Goal: Task Accomplishment & Management: Complete application form

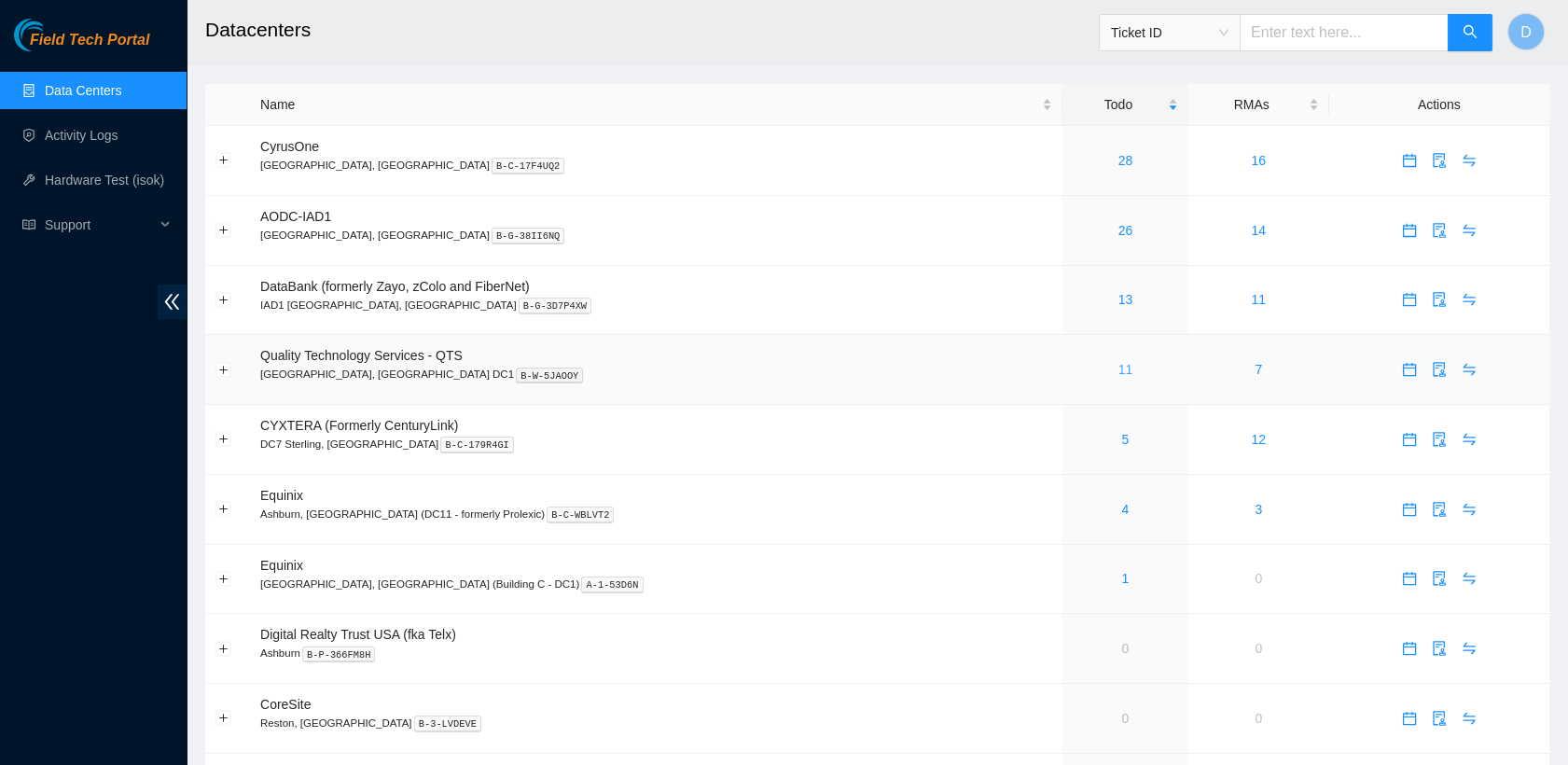
click at [1119, 373] on link "11" at bounding box center [1126, 369] width 15 height 15
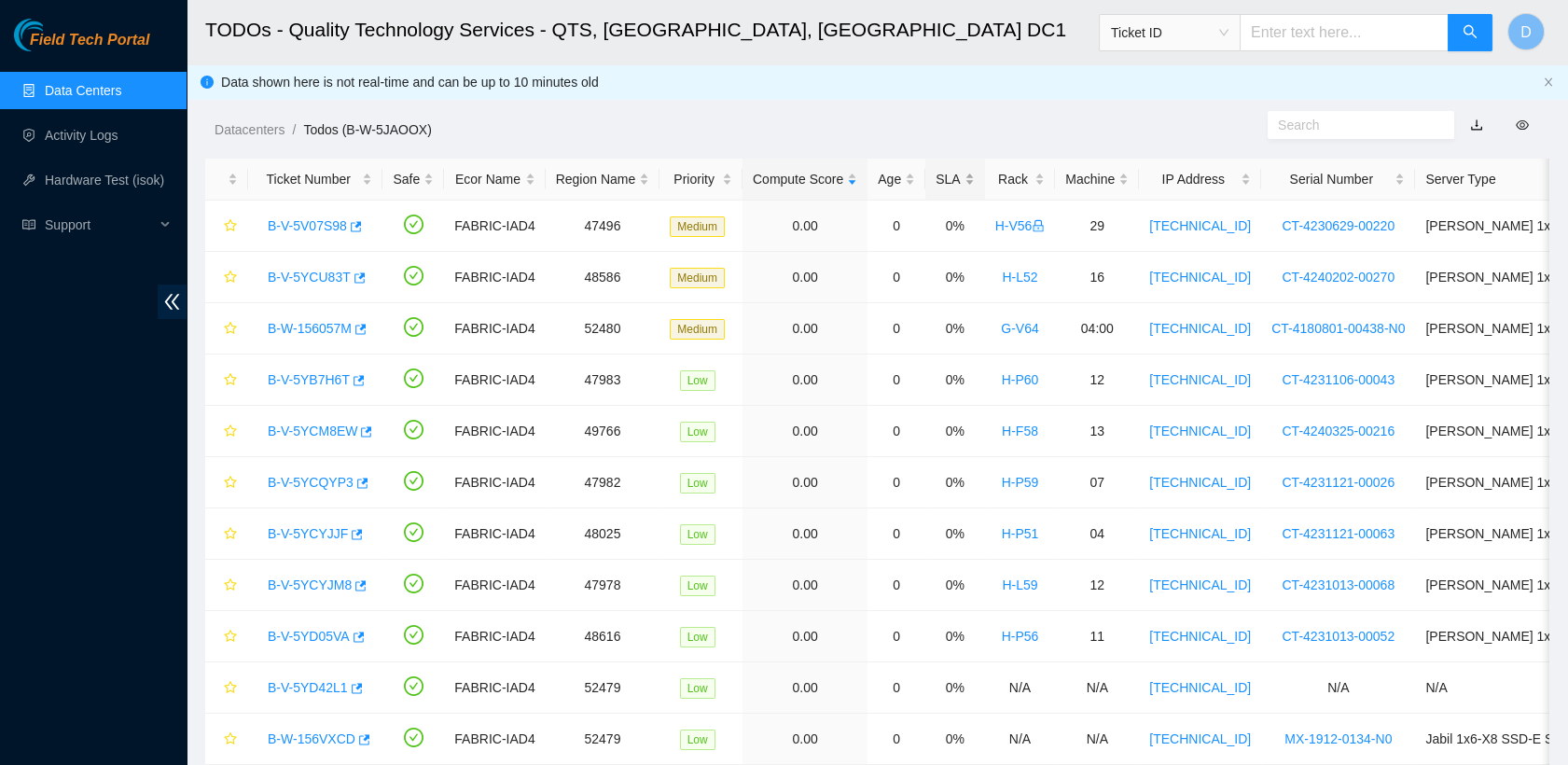
click at [956, 176] on div "SLA" at bounding box center [955, 179] width 39 height 21
click at [946, 175] on div "SLA" at bounding box center [955, 179] width 39 height 21
click at [944, 169] on div "SLA" at bounding box center [955, 179] width 39 height 21
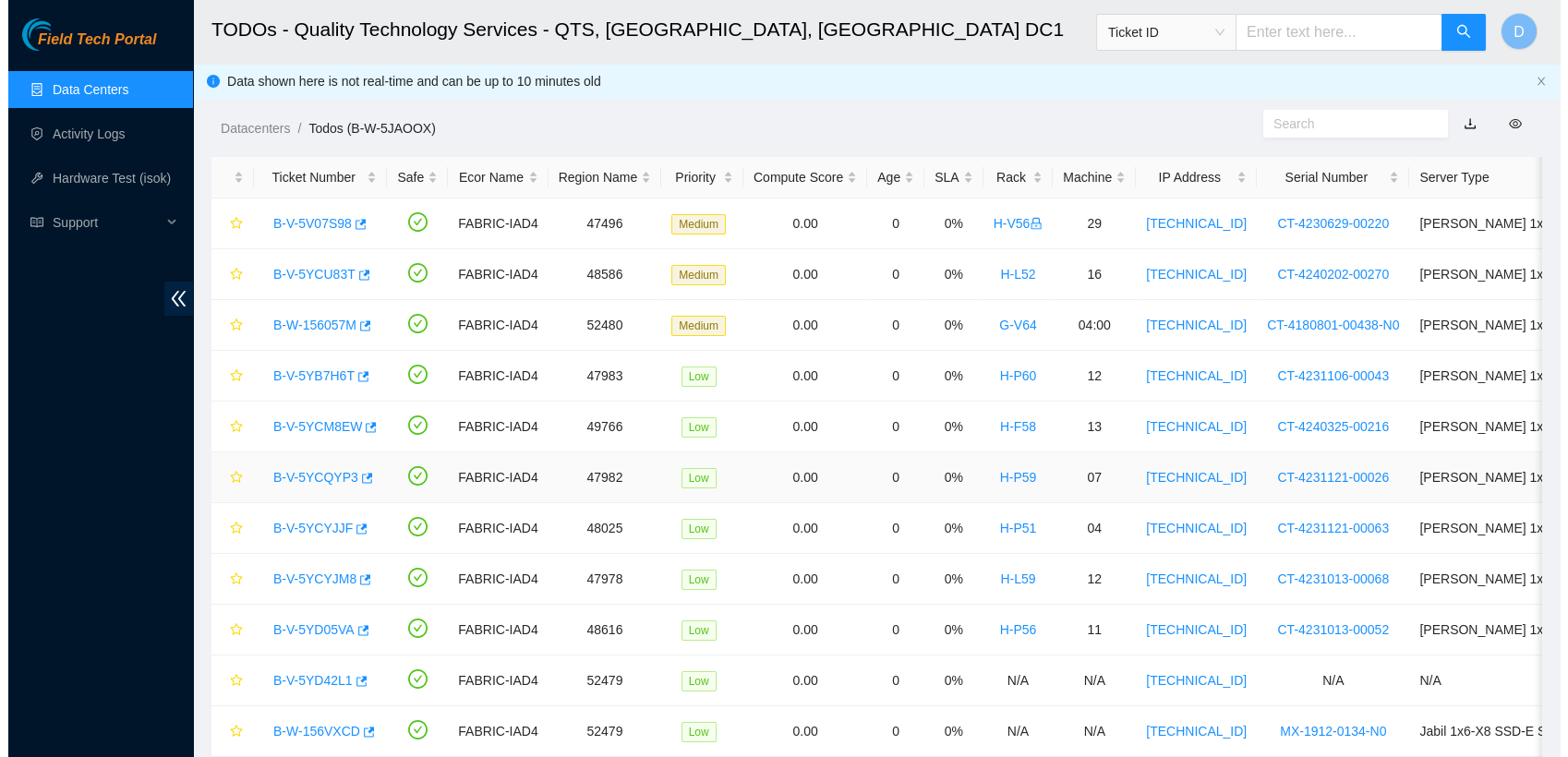
scroll to position [71, 0]
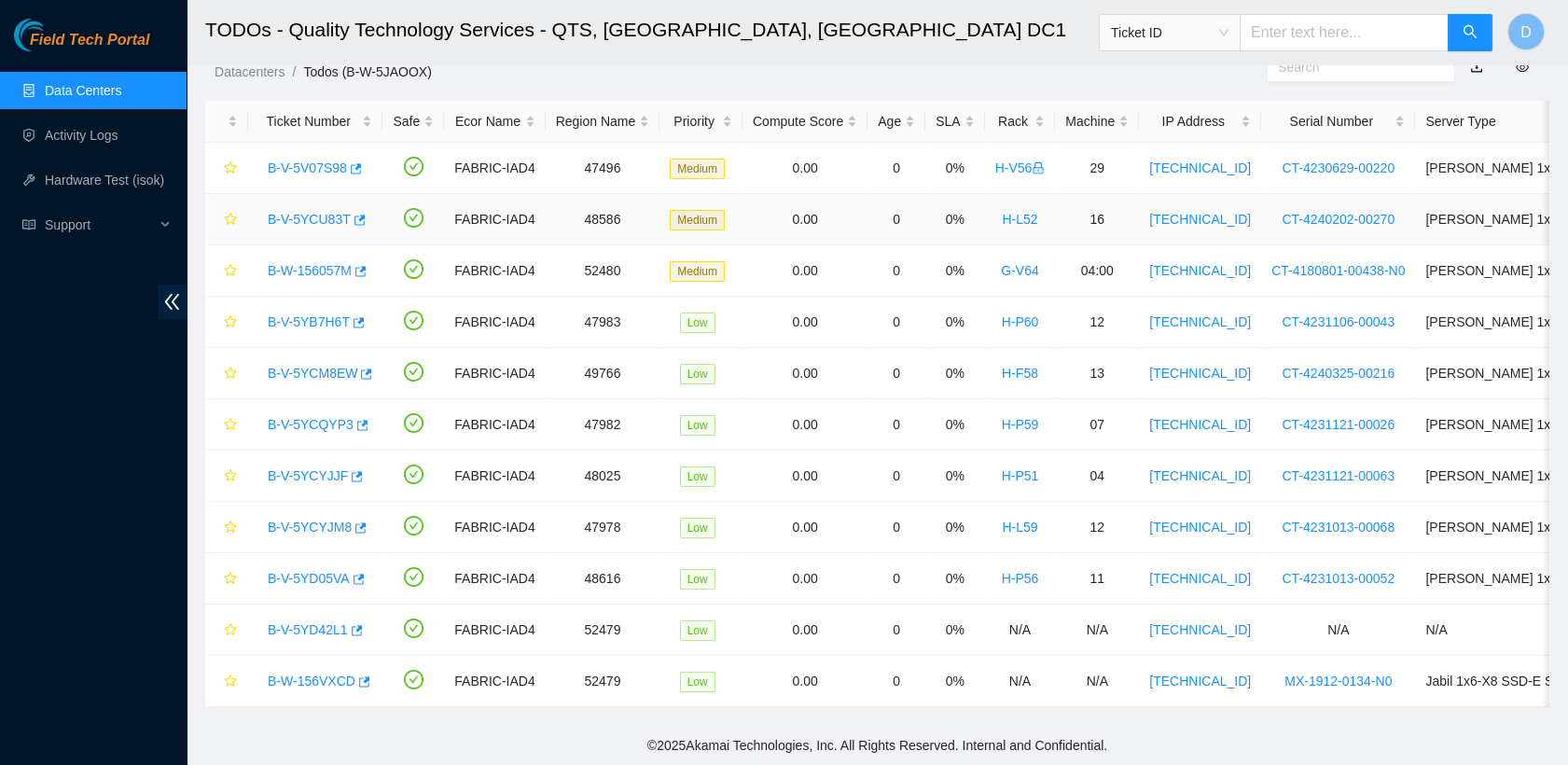
click at [311, 212] on link "B-V-5YCU83T" at bounding box center [309, 219] width 83 height 15
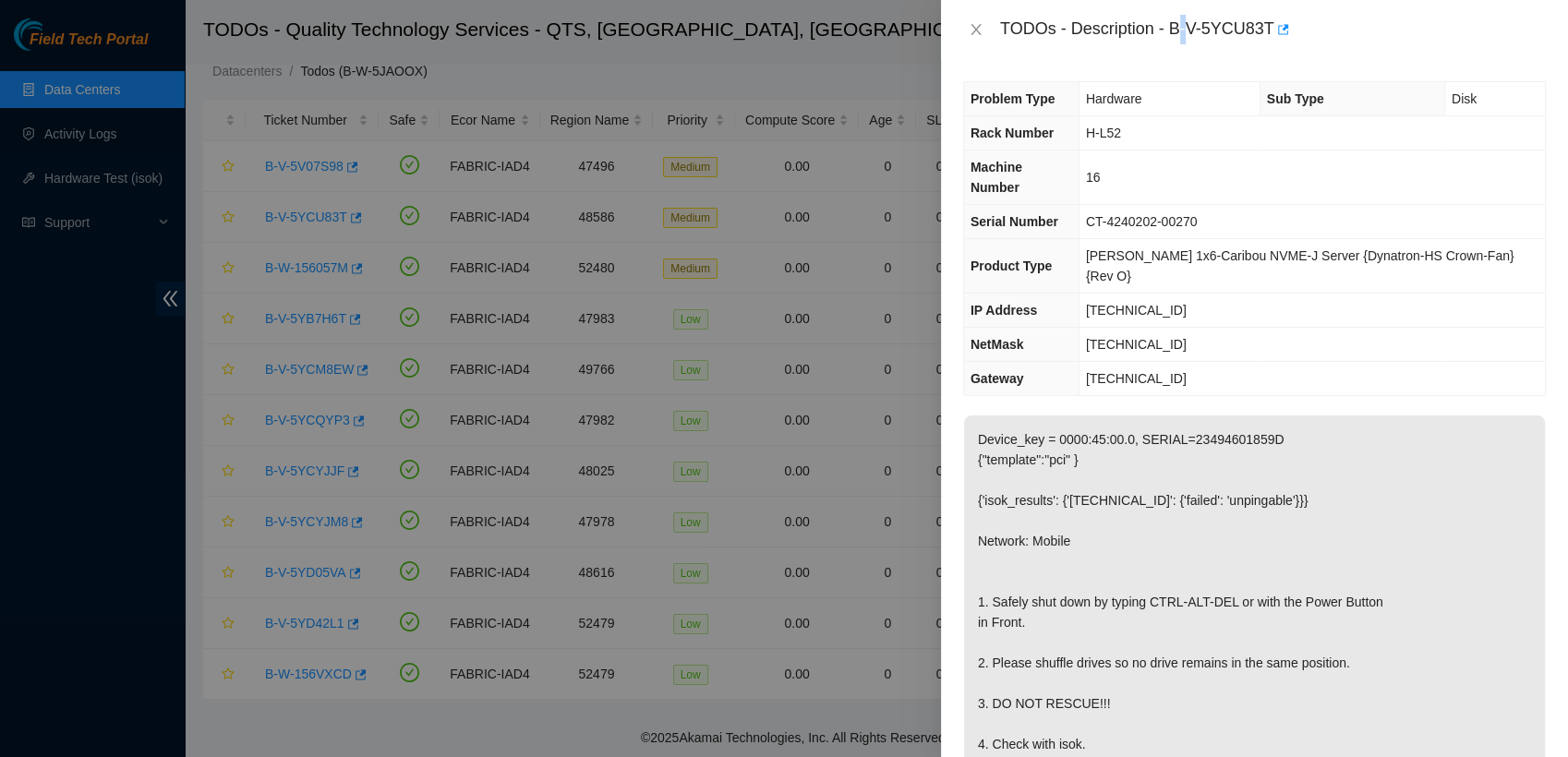
drag, startPoint x: 1176, startPoint y: 23, endPoint x: 1191, endPoint y: 25, distance: 15.1
click at [1191, 25] on div "TODOs - Description - B-V-5YCU83T" at bounding box center [1272, 29] width 545 height 29
drag, startPoint x: 1191, startPoint y: 25, endPoint x: 1273, endPoint y: 45, distance: 84.4
click at [1273, 45] on div "TODOs - Description - B-V-5YCU83T" at bounding box center [1254, 29] width 627 height 59
copy div "B-V-5YCU83T"
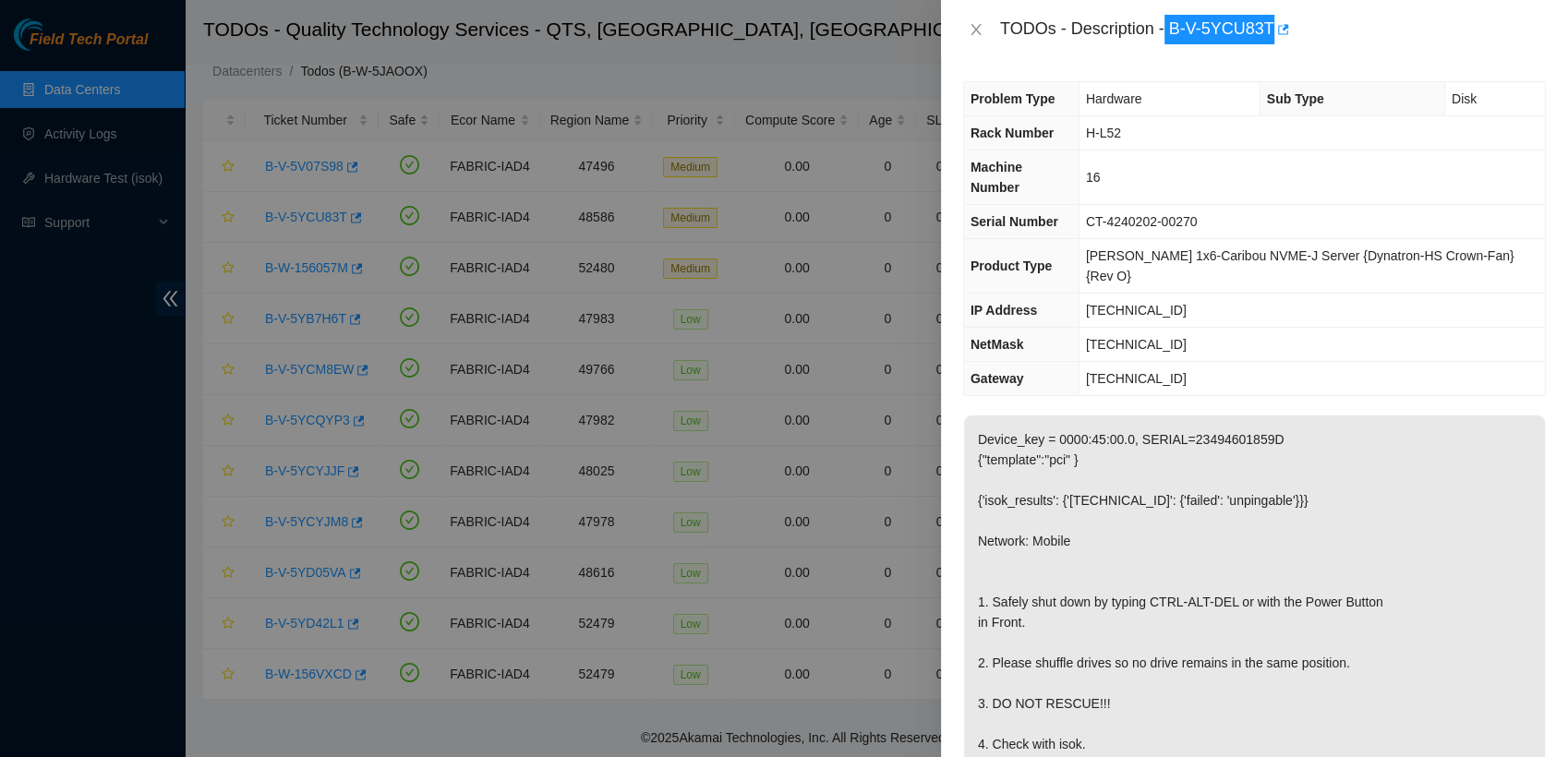
scroll to position [692, 0]
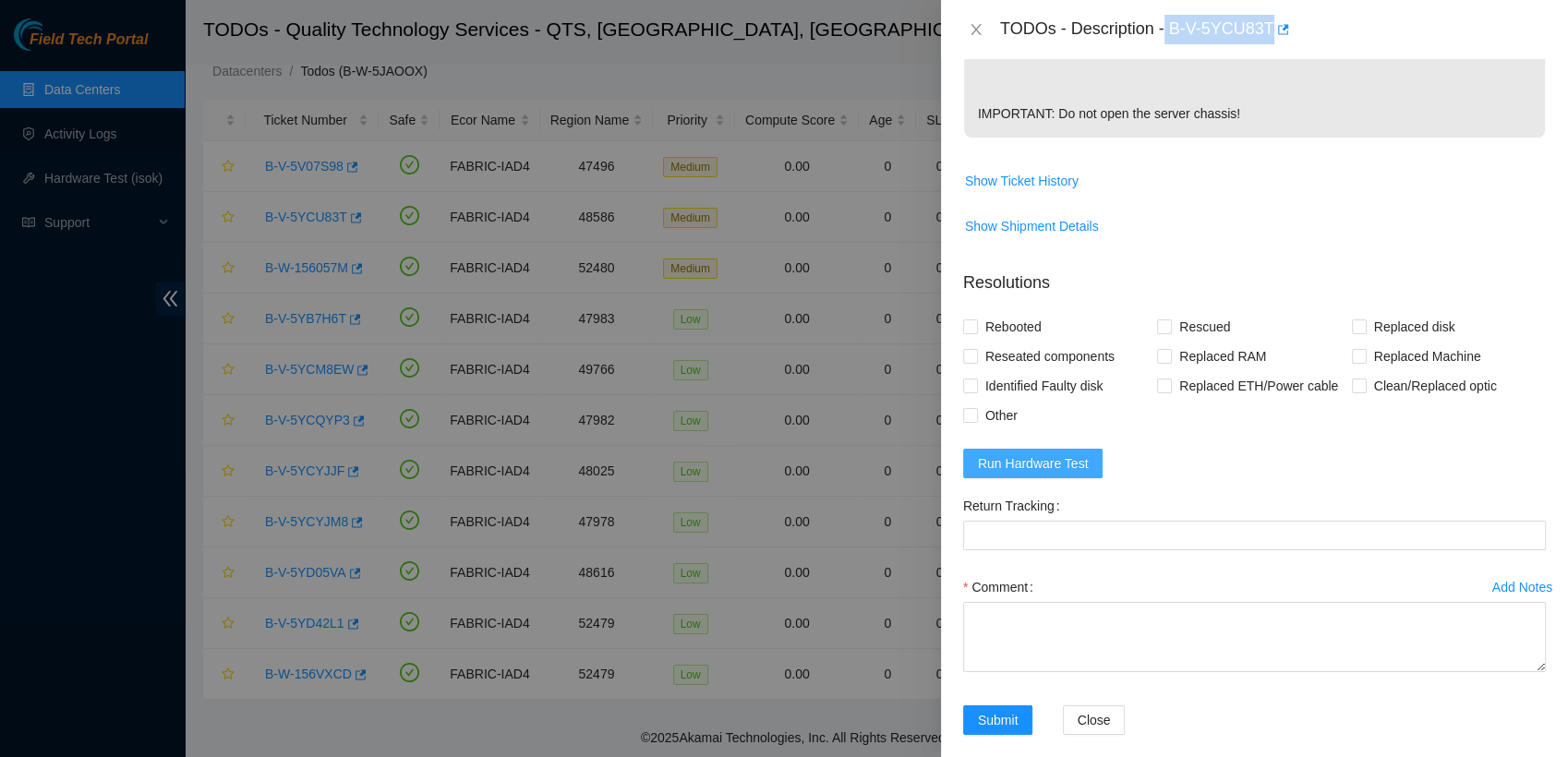
click at [1047, 453] on span "Run Hardware Test" at bounding box center [1033, 463] width 110 height 21
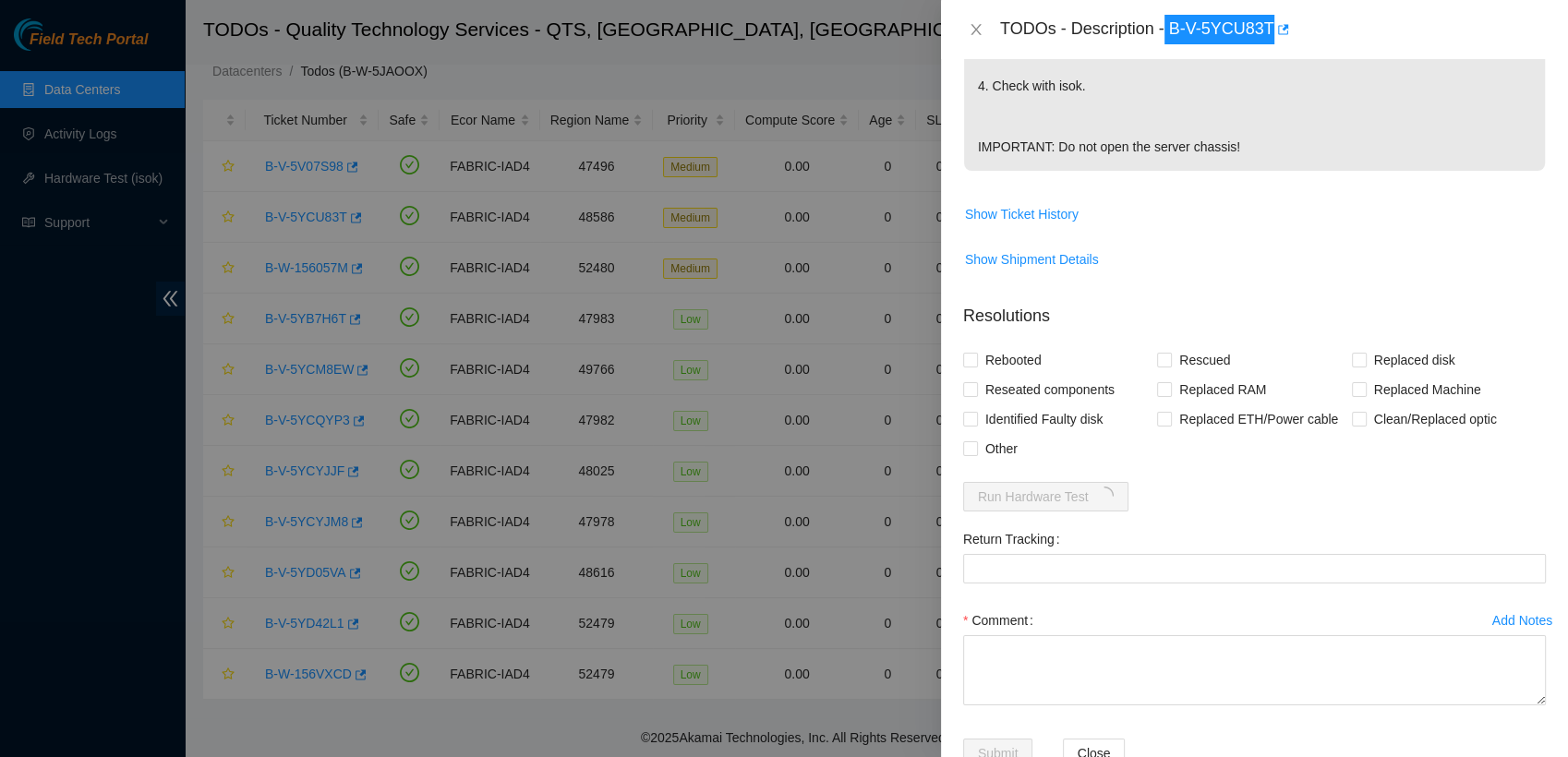
scroll to position [654, 0]
click at [971, 357] on input "Rebooted" at bounding box center [969, 362] width 13 height 13
checkbox input "true"
click at [975, 386] on span at bounding box center [970, 393] width 15 height 15
click at [975, 386] on input "Reseated components" at bounding box center [969, 392] width 13 height 13
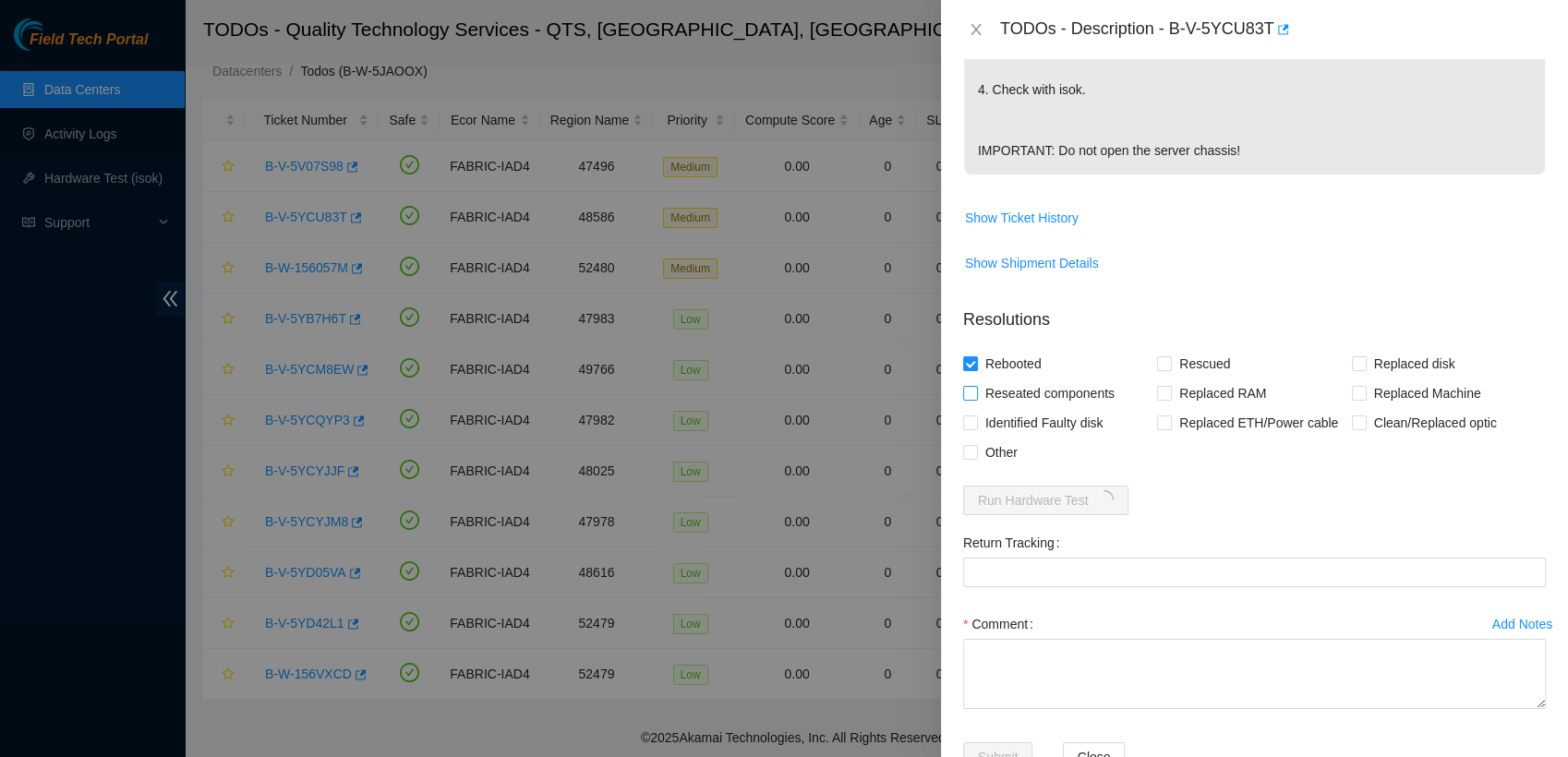
checkbox input "true"
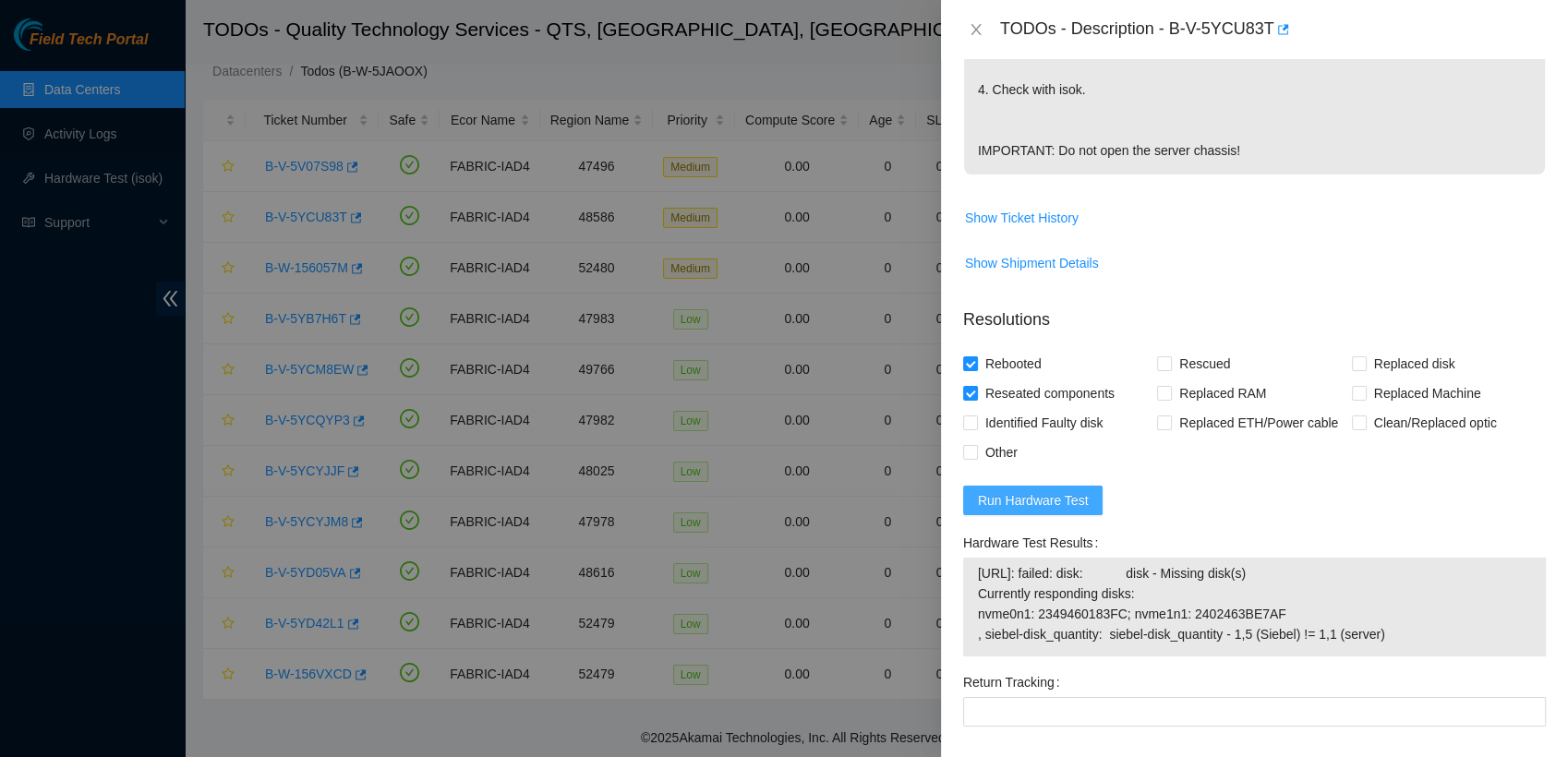
click at [1051, 490] on span "Run Hardware Test" at bounding box center [1033, 500] width 110 height 21
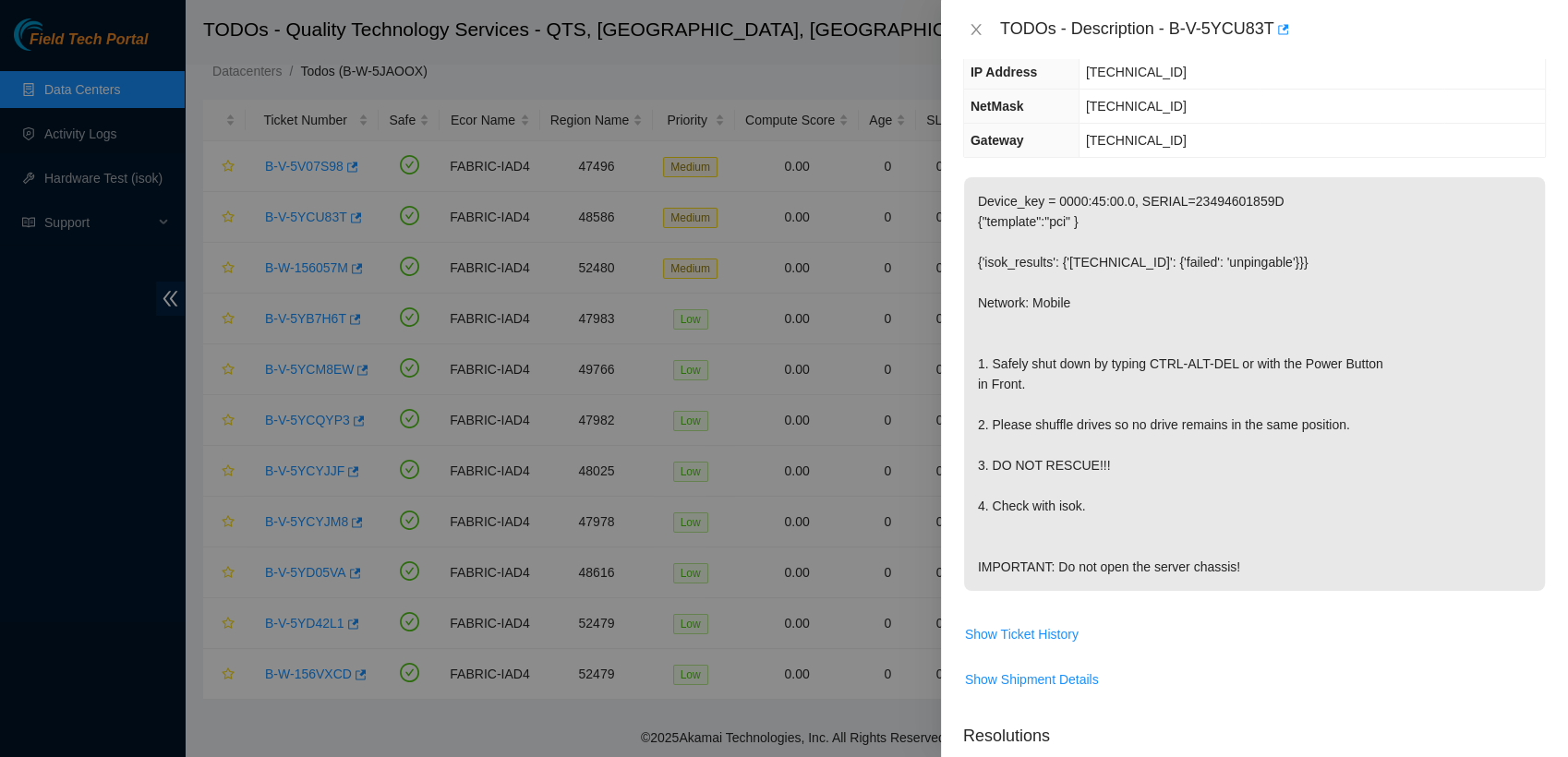
scroll to position [830, 0]
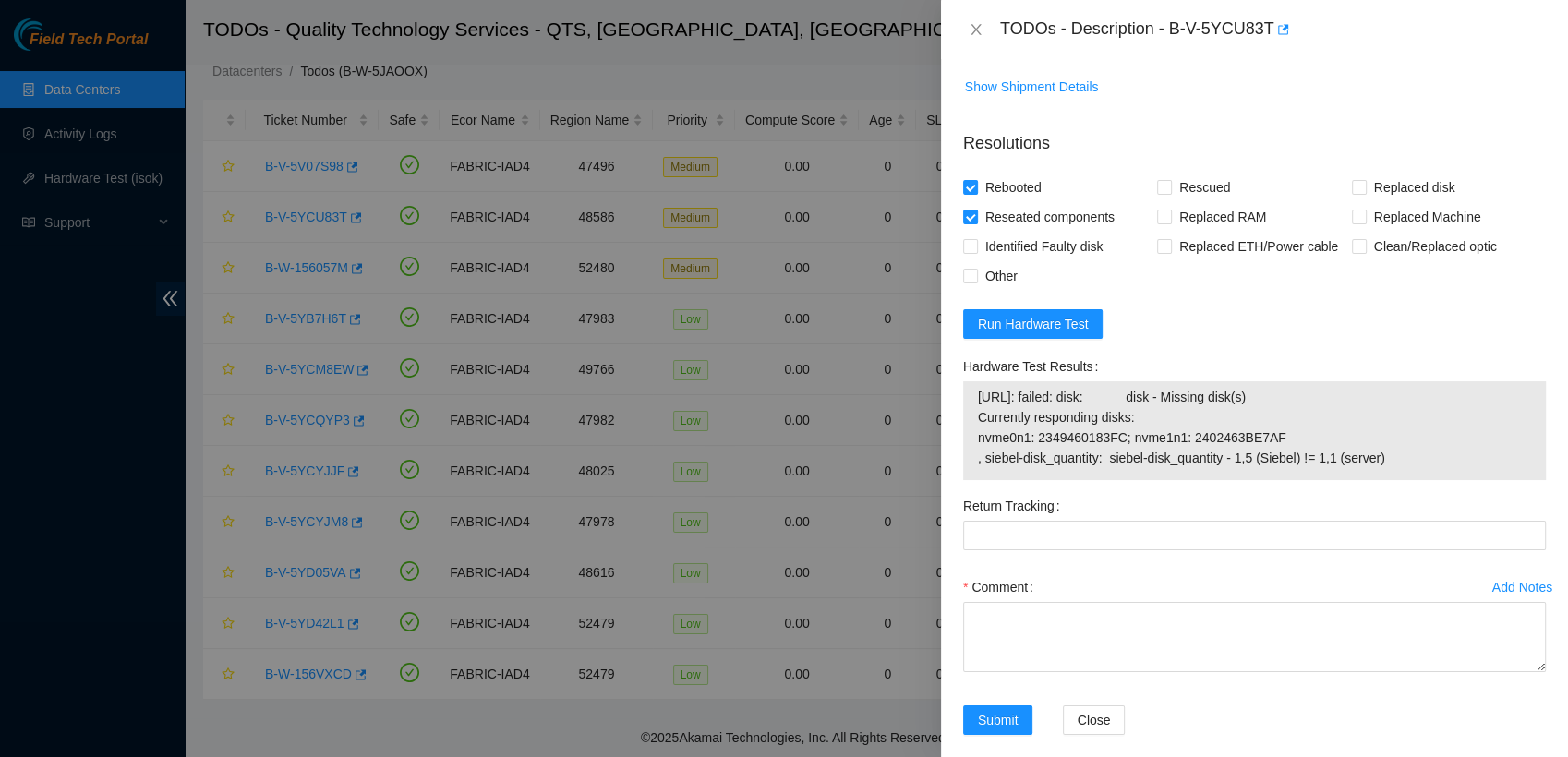
drag, startPoint x: 1379, startPoint y: 438, endPoint x: 976, endPoint y: 370, distance: 408.7
click at [977, 386] on td "[URL]: failed: disk: disk - Missing disk(s) Currently responding disks: nvme0n1…" at bounding box center [1254, 431] width 555 height 90
copy span "[URL]: failed: disk: disk - Missing disk(s) Currently responding disks: nvme0n1…"
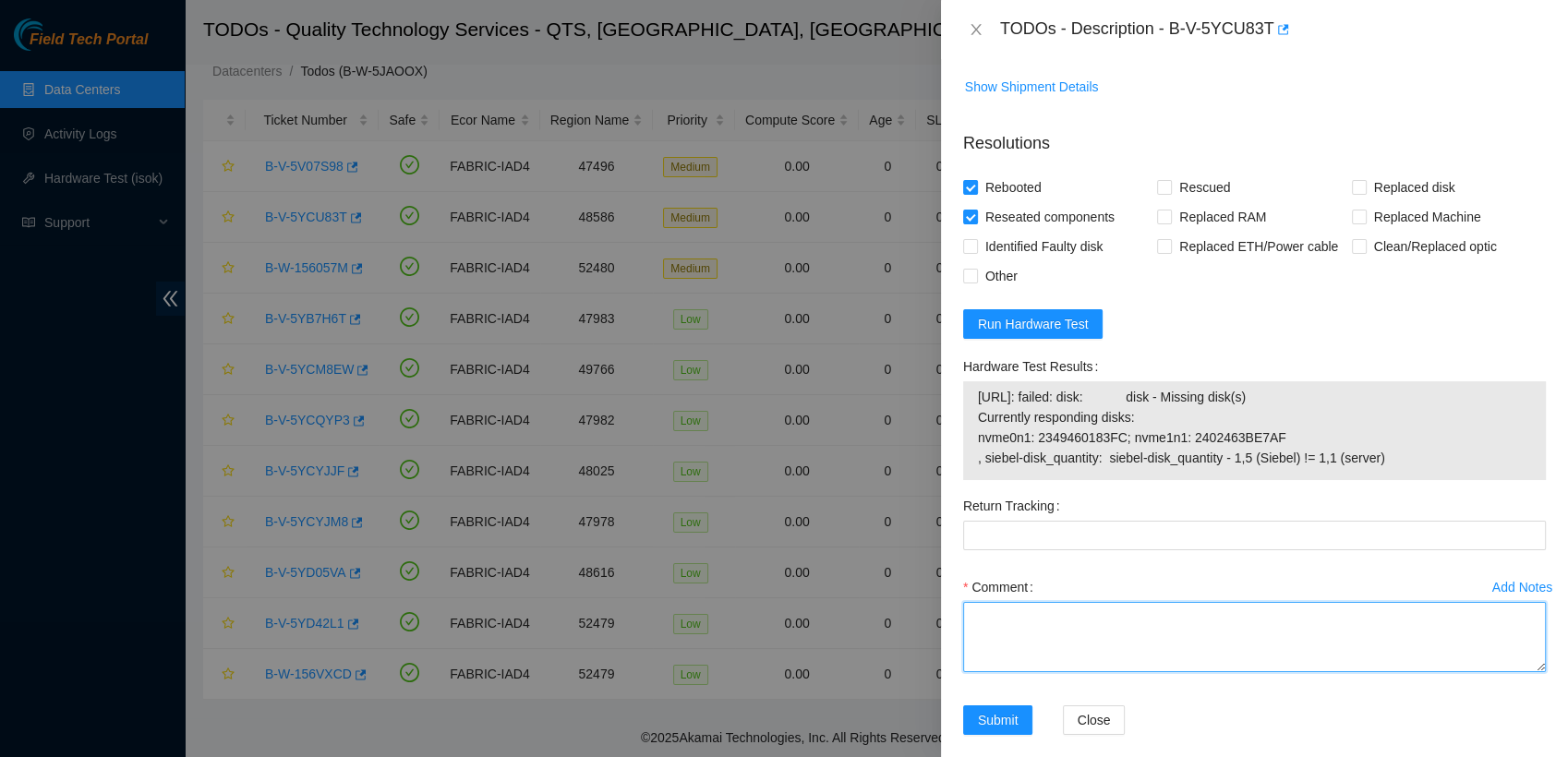
click at [1034, 602] on textarea "Comment" at bounding box center [1254, 637] width 582 height 70
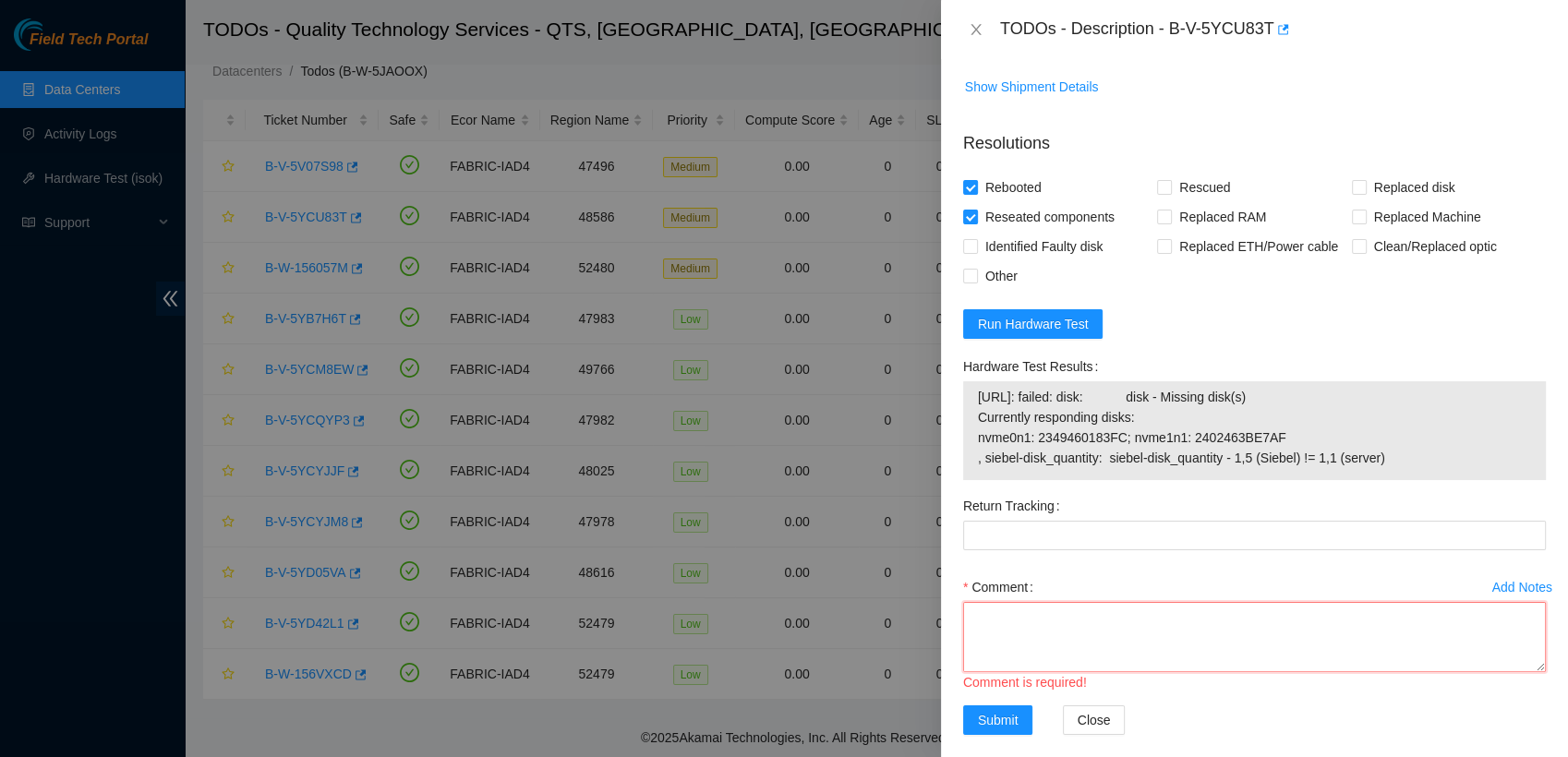
paste textarea "- verified rack and machine sn - plugged in monitor and notice its on stanby al…"
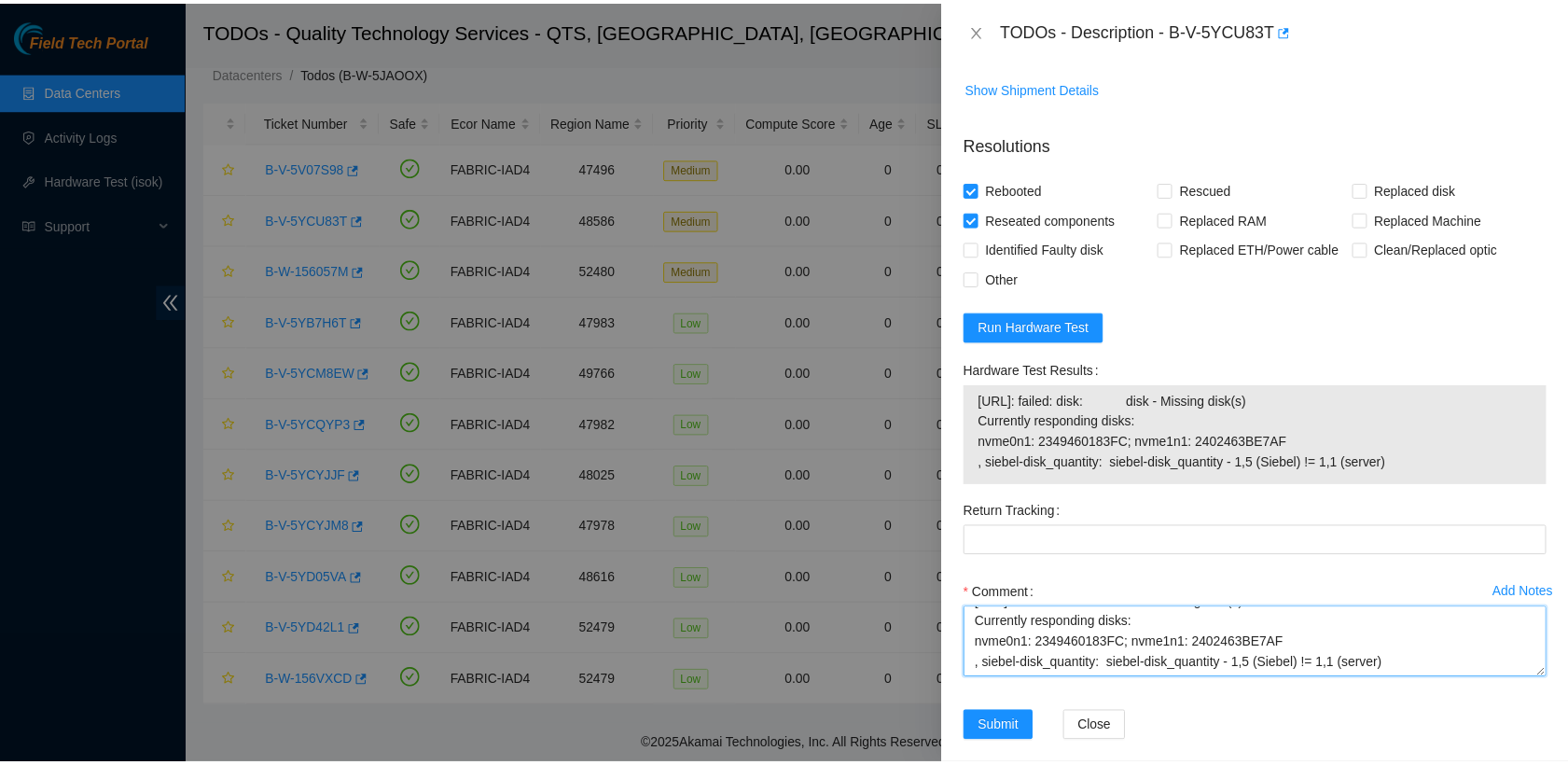
scroll to position [240, 0]
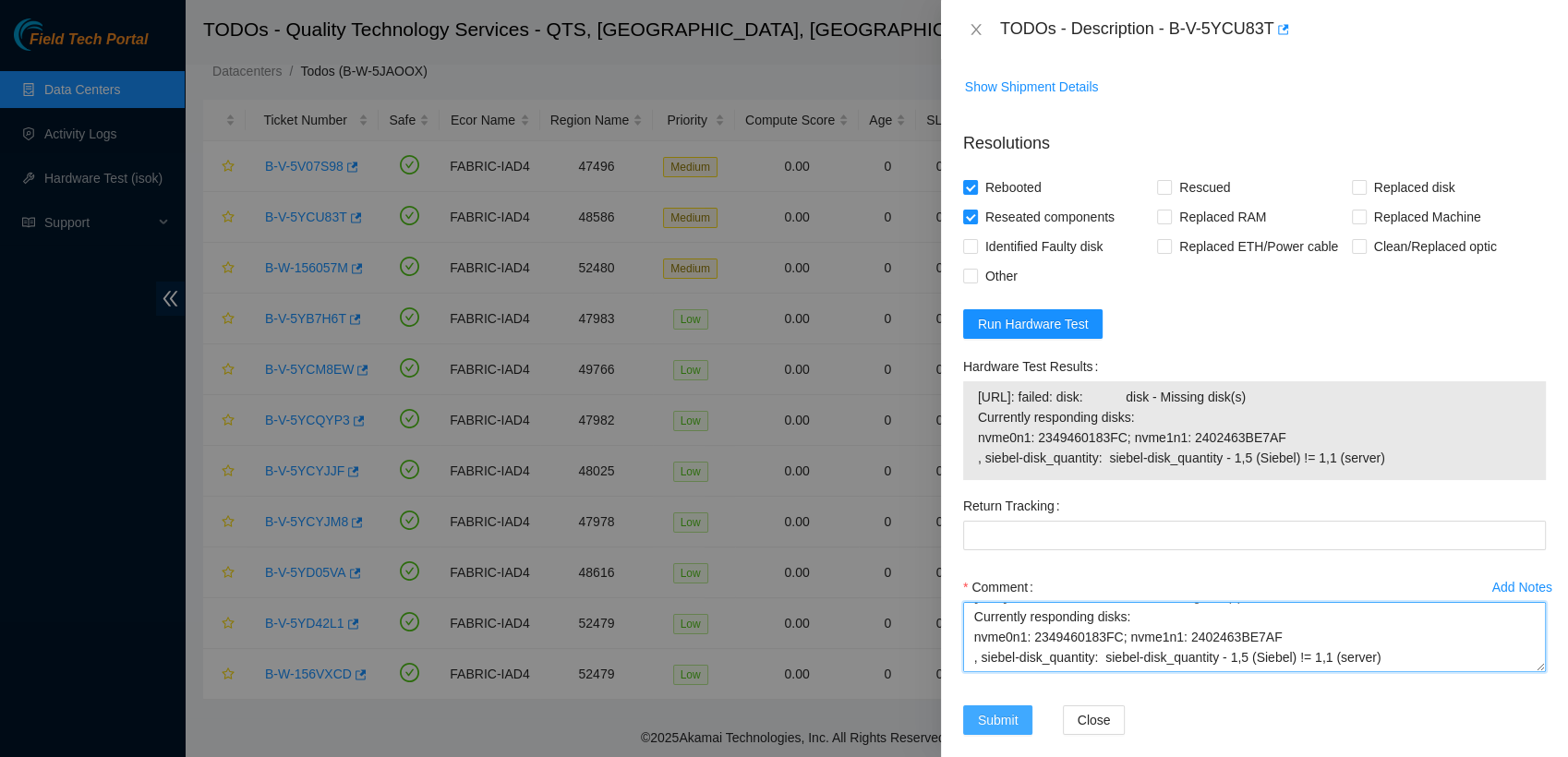
type textarea "- verified rack and machine sn - plugged in monitor and notice its on stanby al…"
click at [996, 710] on span "Submit" at bounding box center [998, 720] width 41 height 21
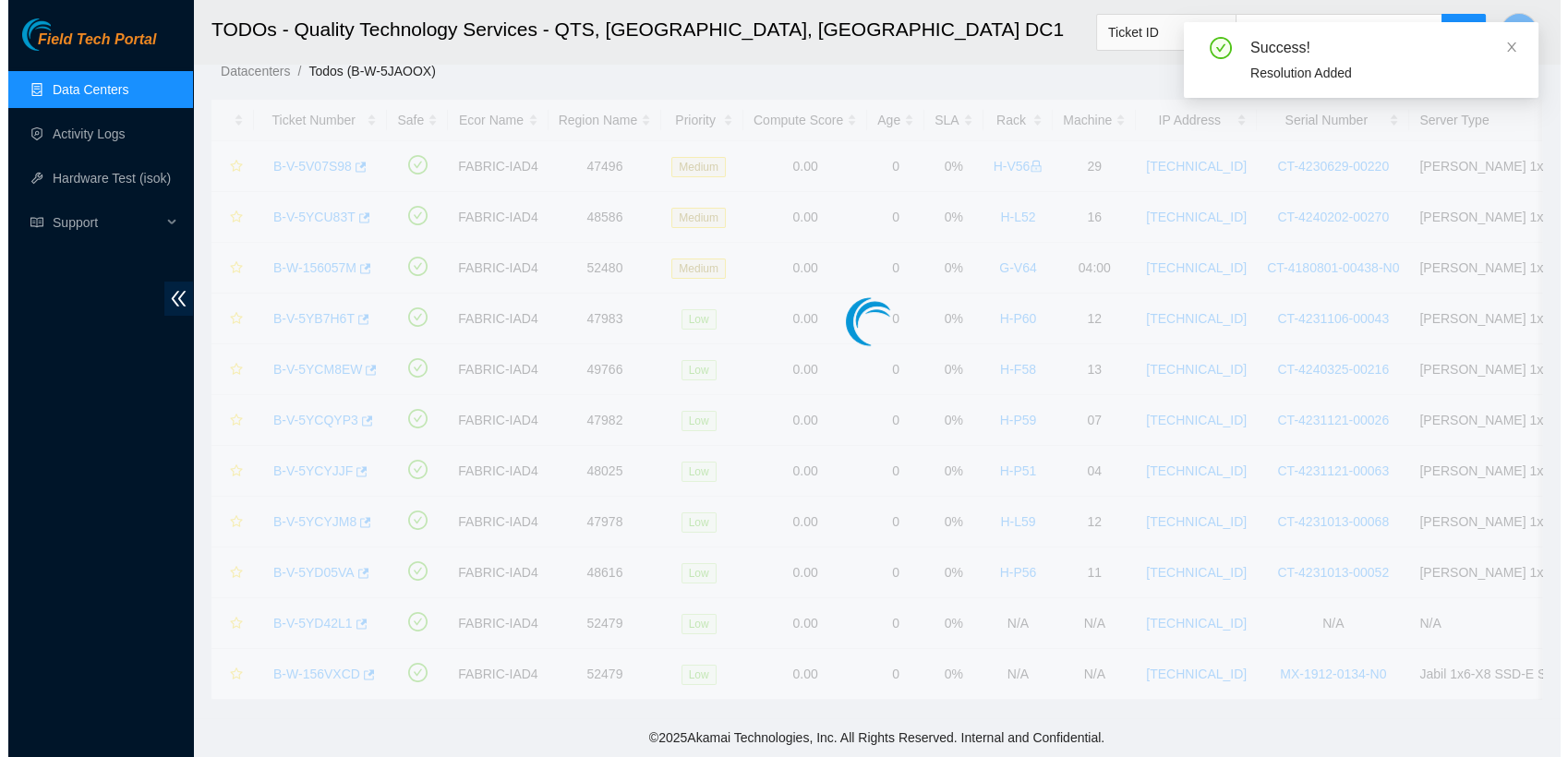
scroll to position [21, 0]
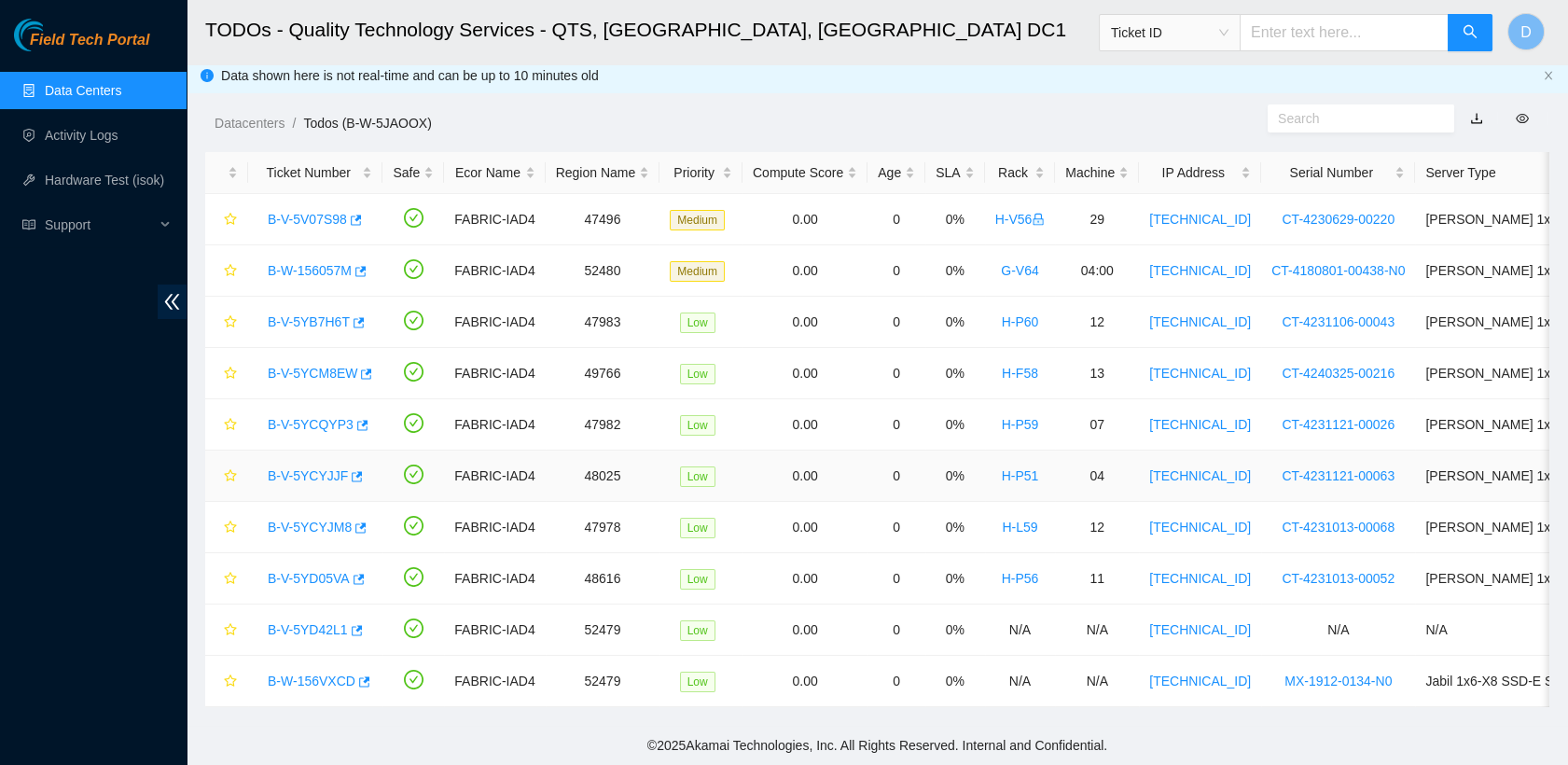
click at [308, 468] on link "B-V-5YCYJJF" at bounding box center [307, 475] width 80 height 15
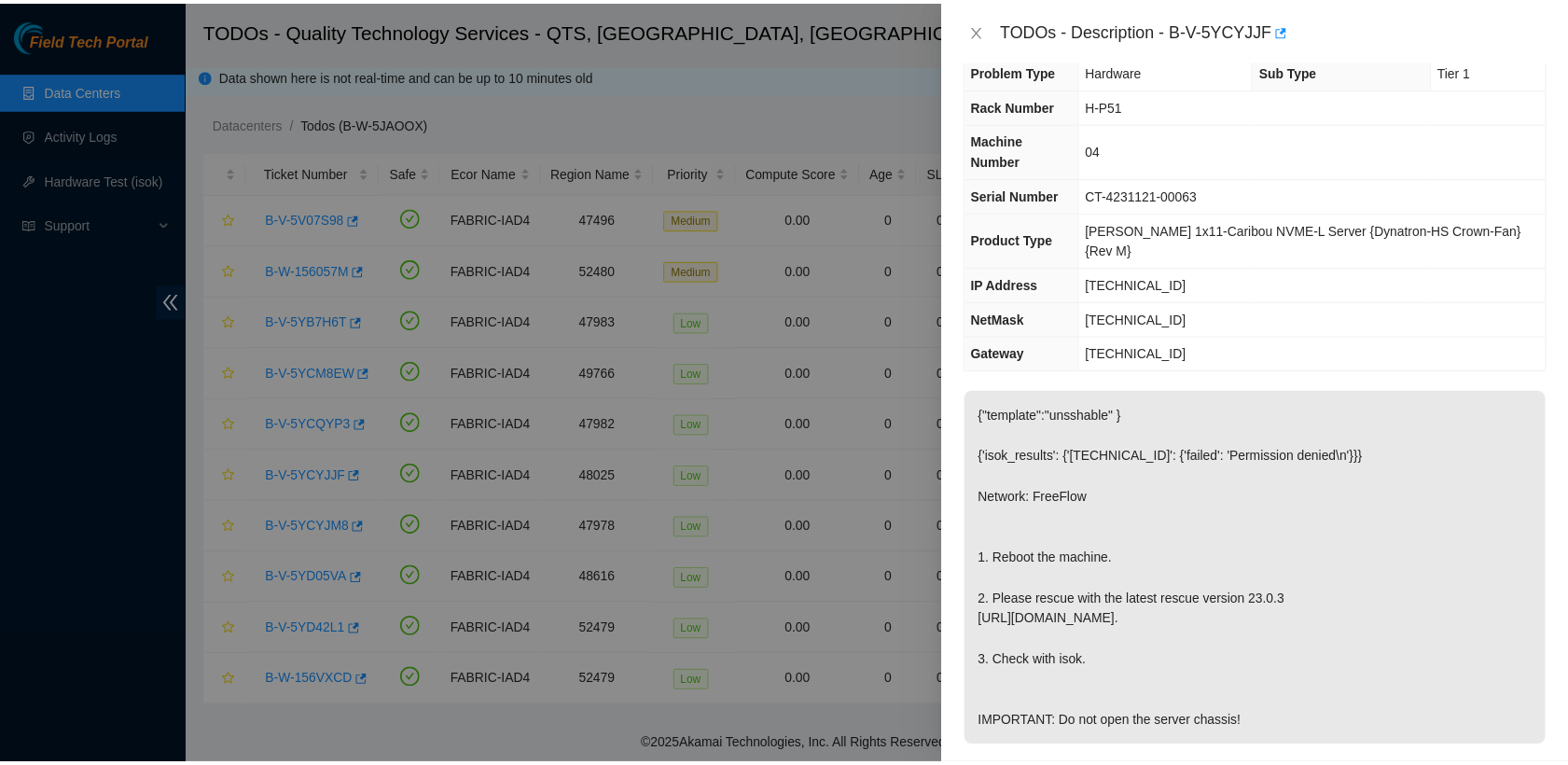
scroll to position [0, 0]
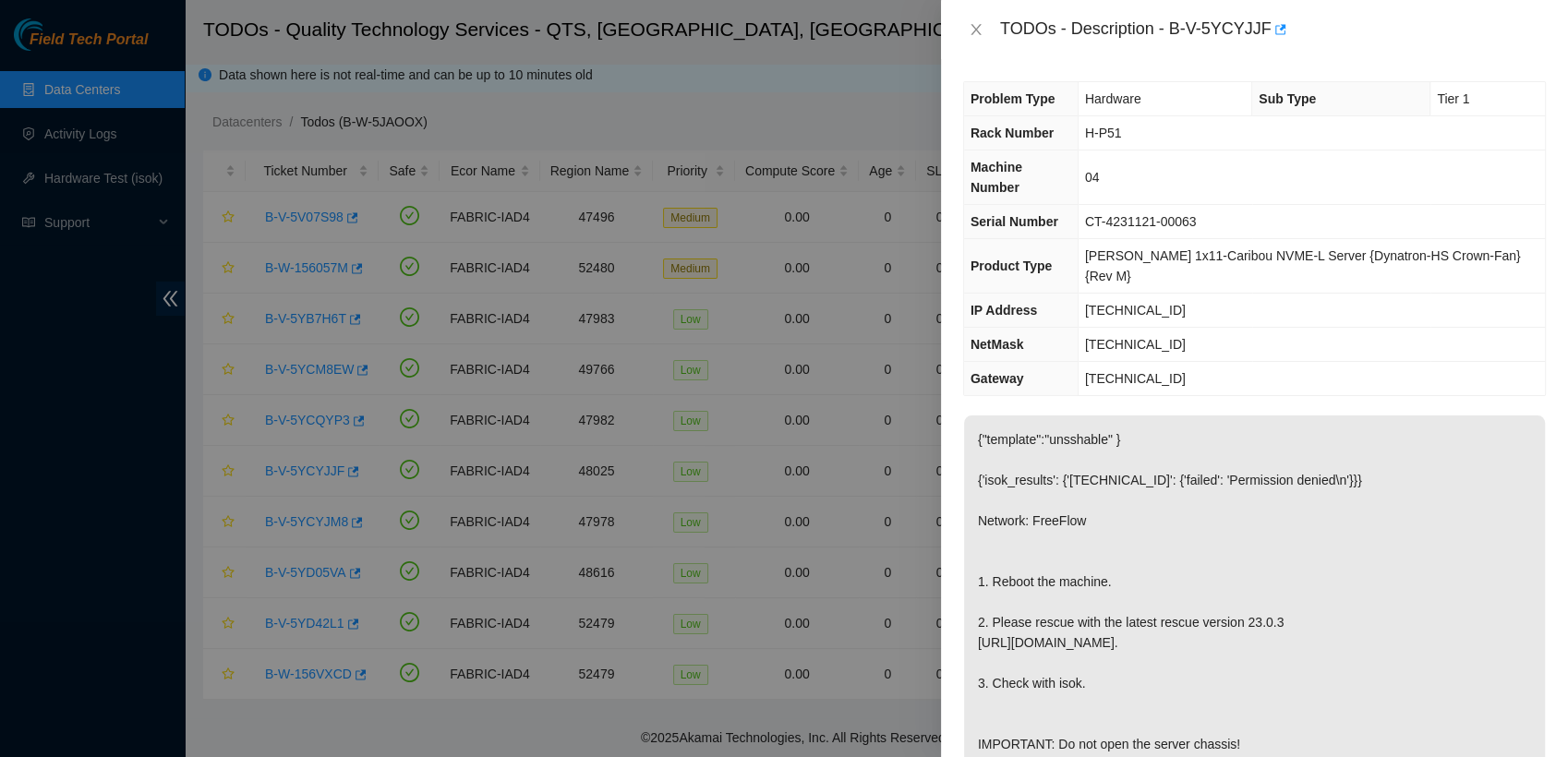
click at [975, 39] on div "TODOs - Description - B-V-5YCYJJF" at bounding box center [1254, 29] width 582 height 29
click at [974, 28] on icon "close" at bounding box center [975, 29] width 15 height 15
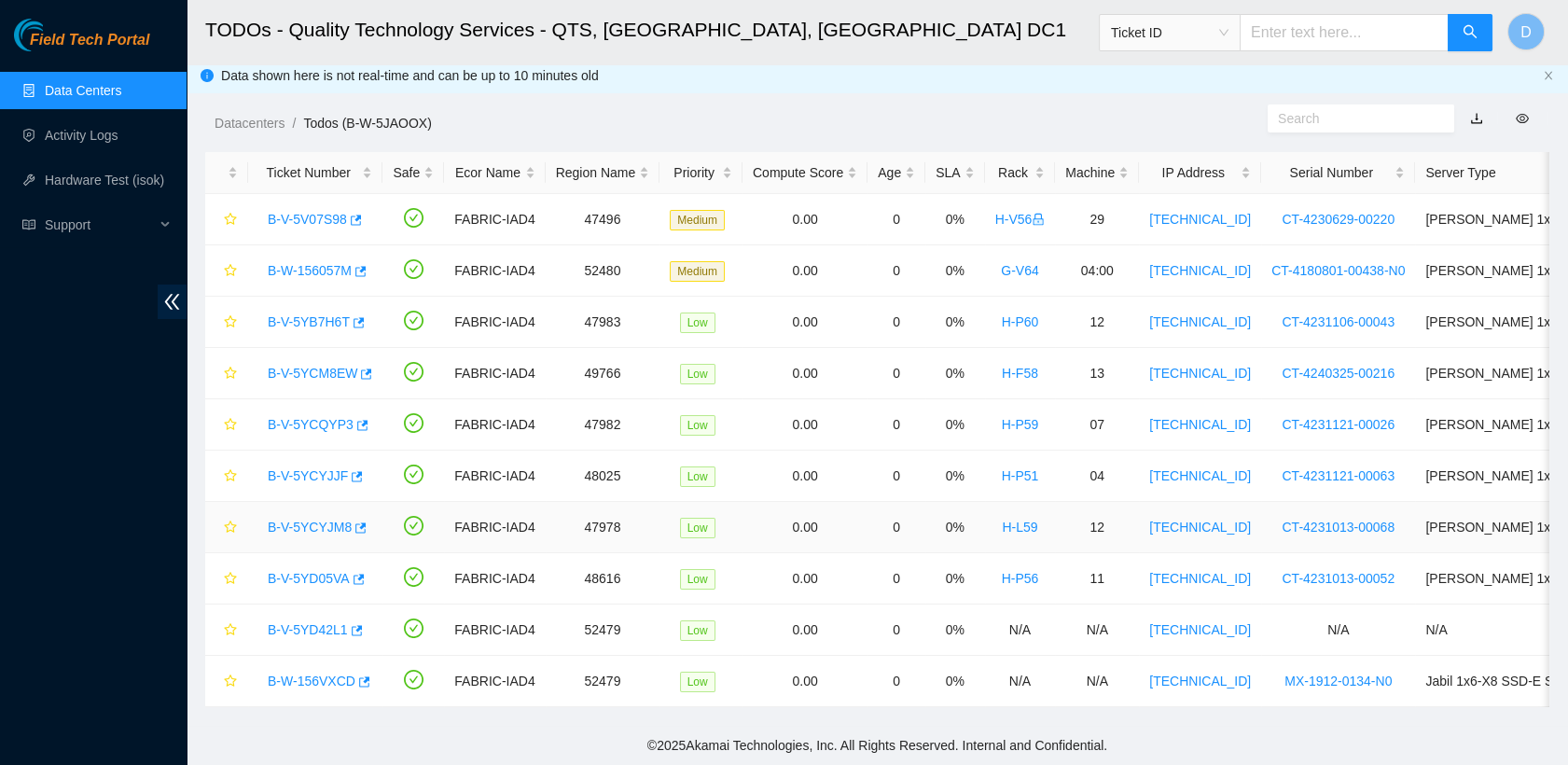
click at [315, 519] on link "B-V-5YCYJM8" at bounding box center [309, 526] width 84 height 15
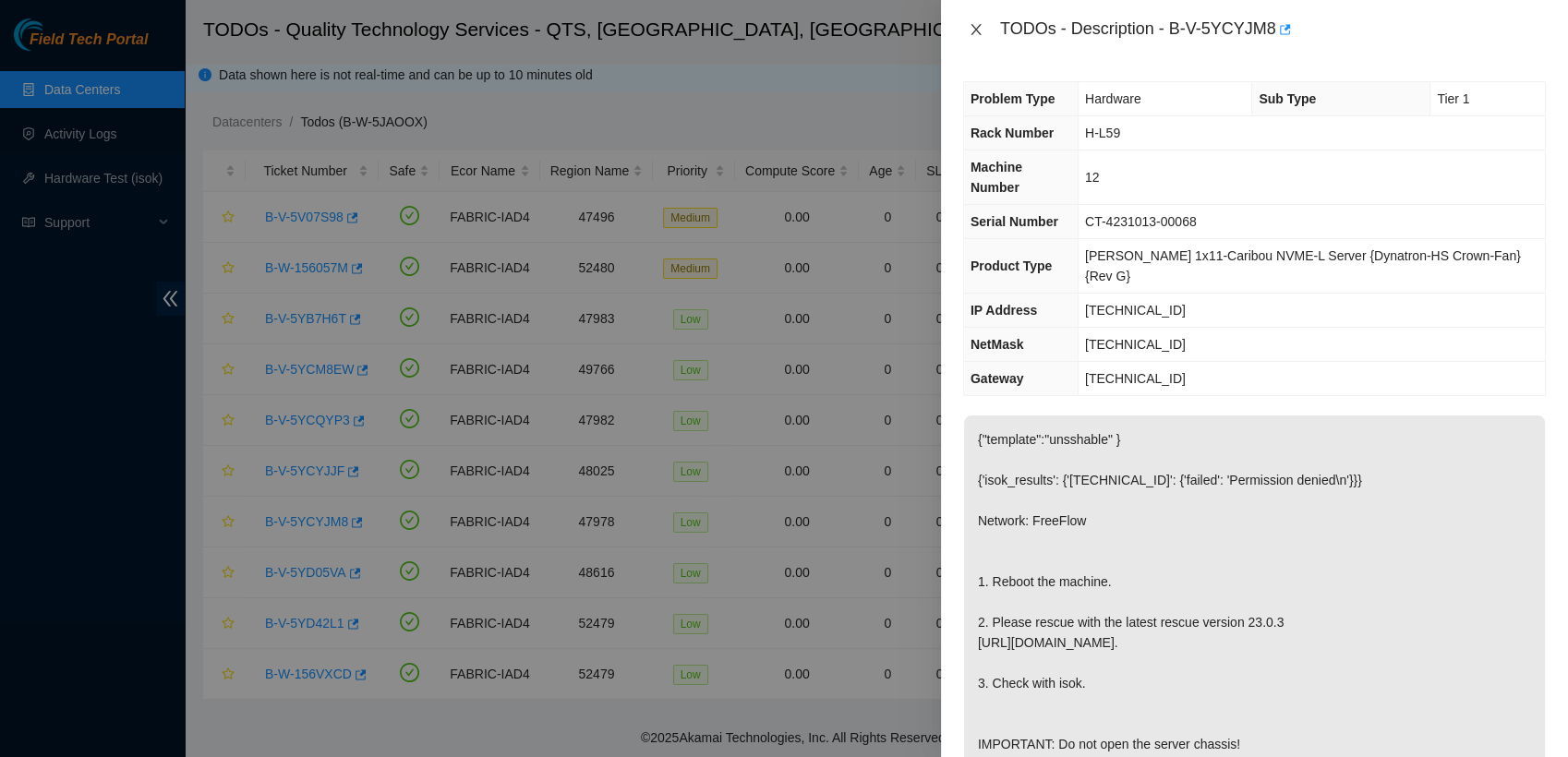
click at [976, 28] on icon "close" at bounding box center [975, 29] width 10 height 11
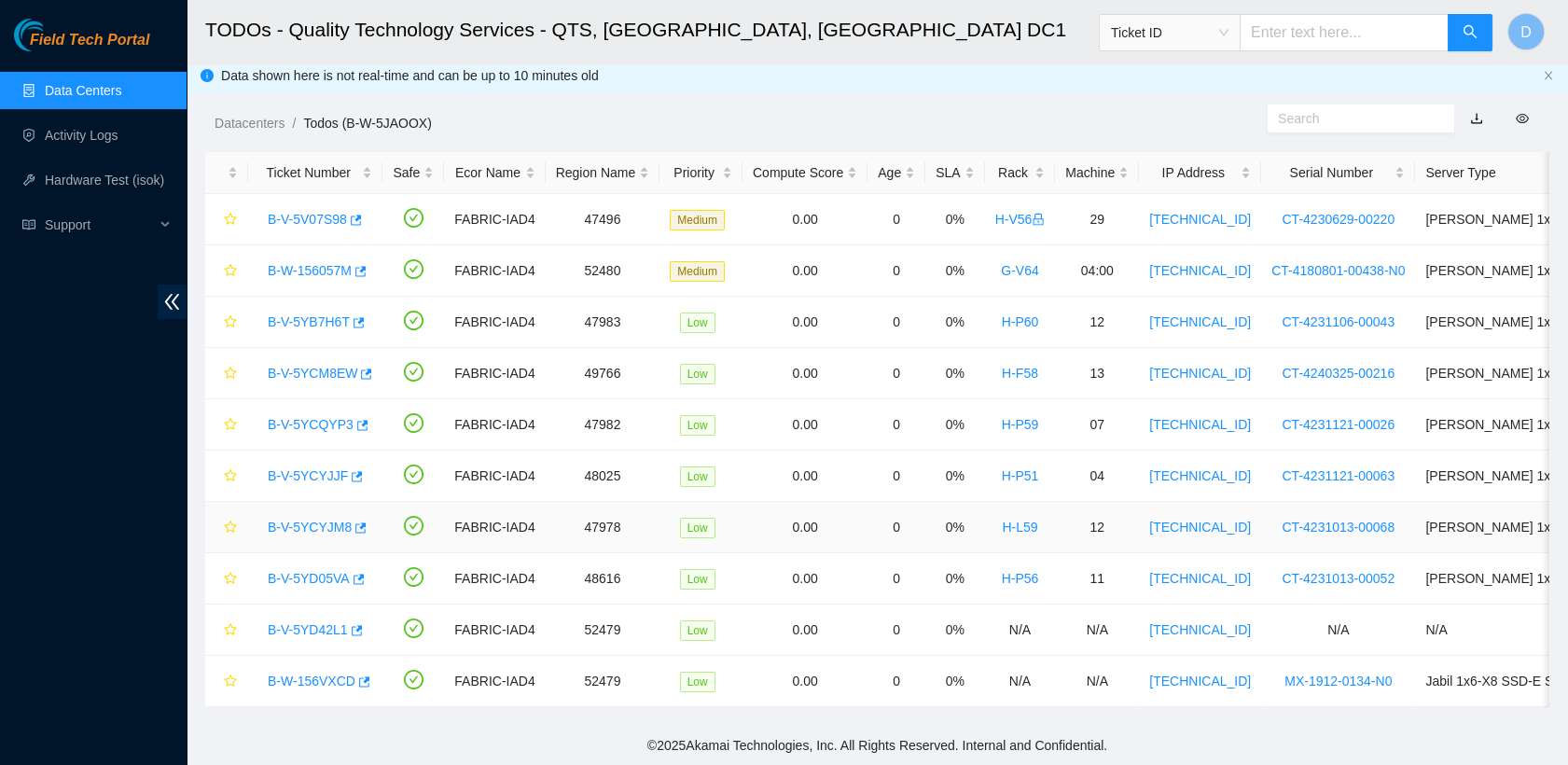
click at [306, 519] on link "B-V-5YCYJM8" at bounding box center [309, 526] width 84 height 15
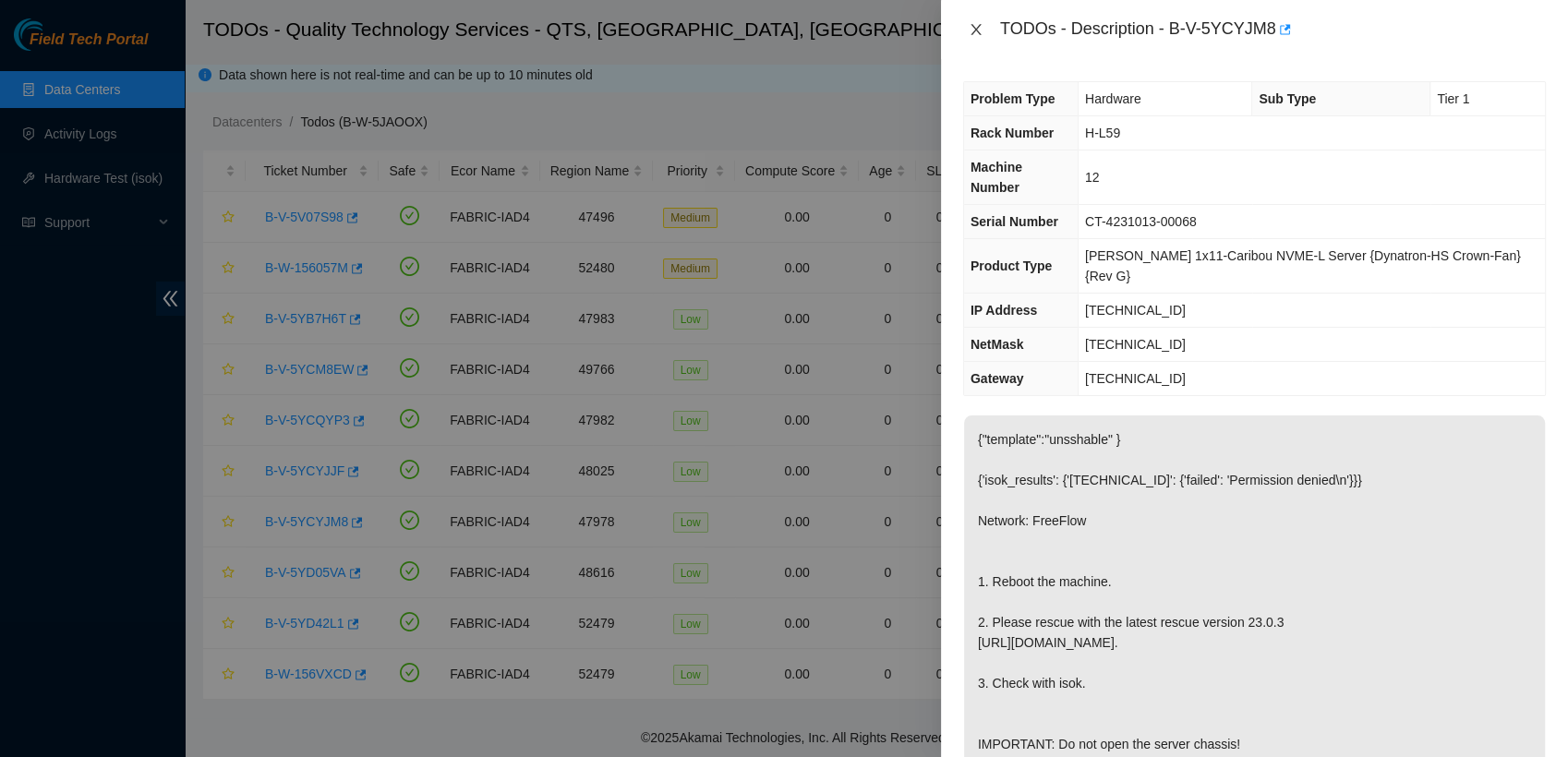
click at [976, 25] on icon "close" at bounding box center [975, 29] width 15 height 15
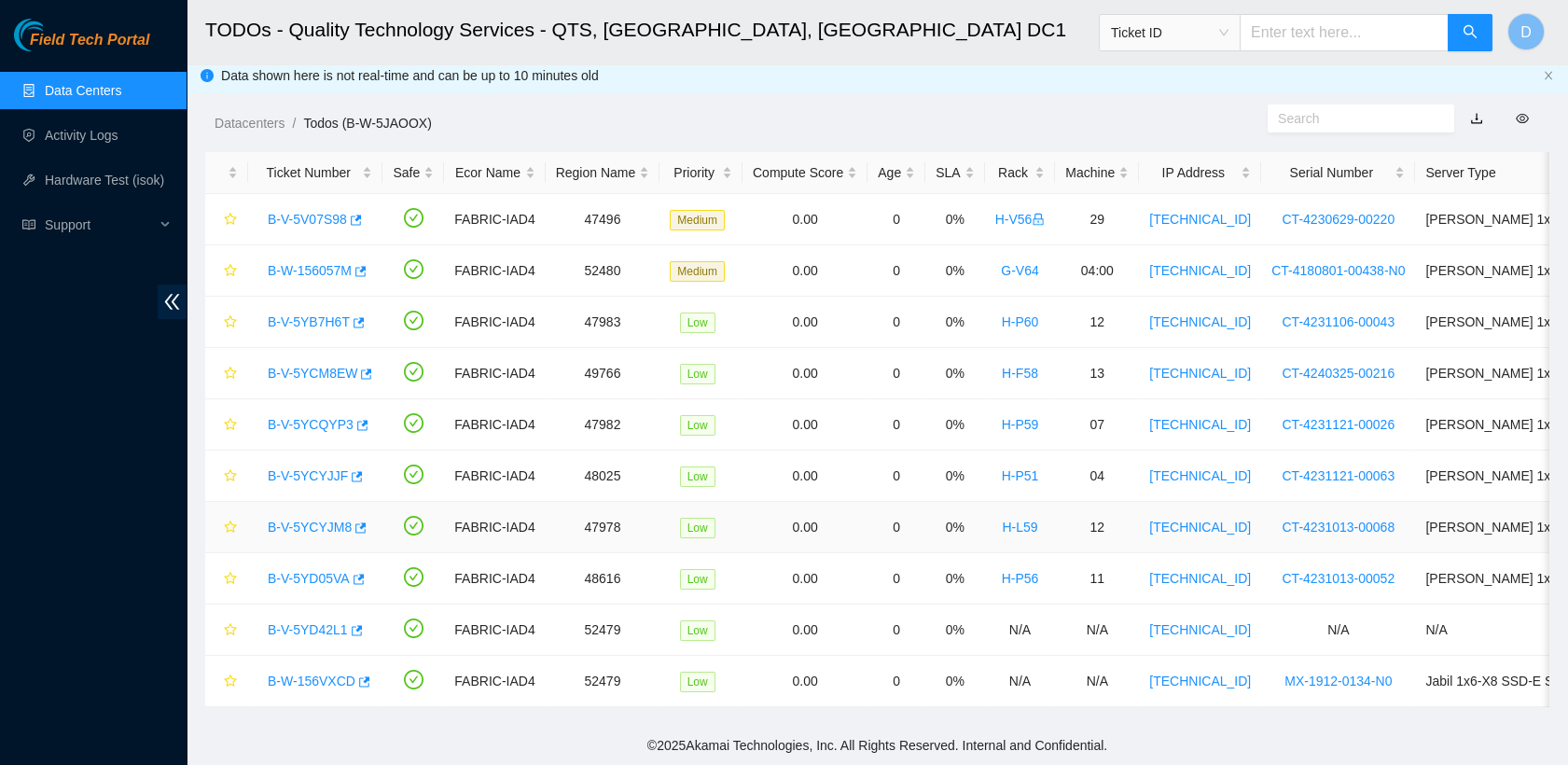
click at [281, 519] on link "B-V-5YCYJM8" at bounding box center [309, 526] width 84 height 15
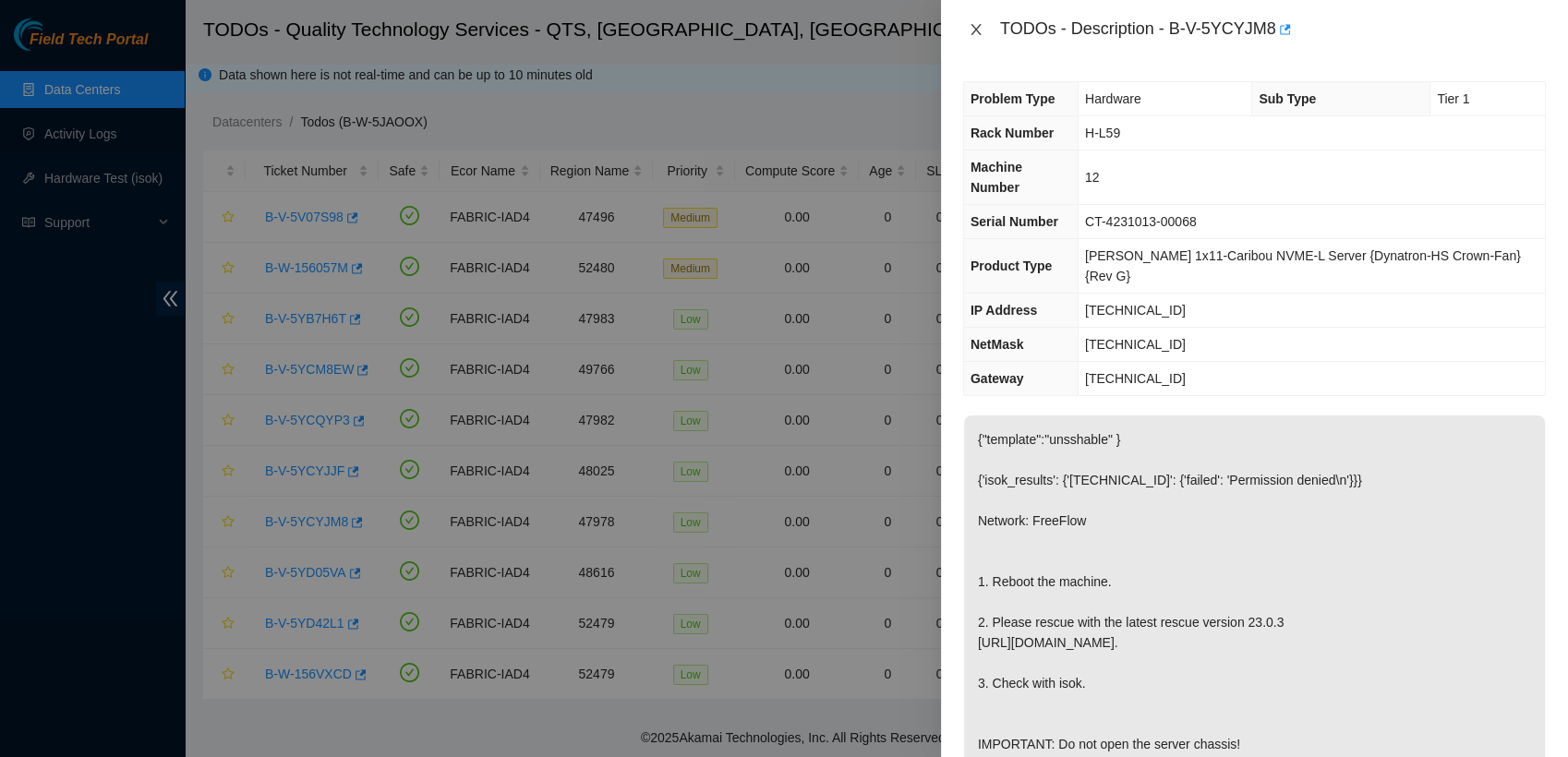
click at [975, 25] on icon "close" at bounding box center [975, 29] width 15 height 15
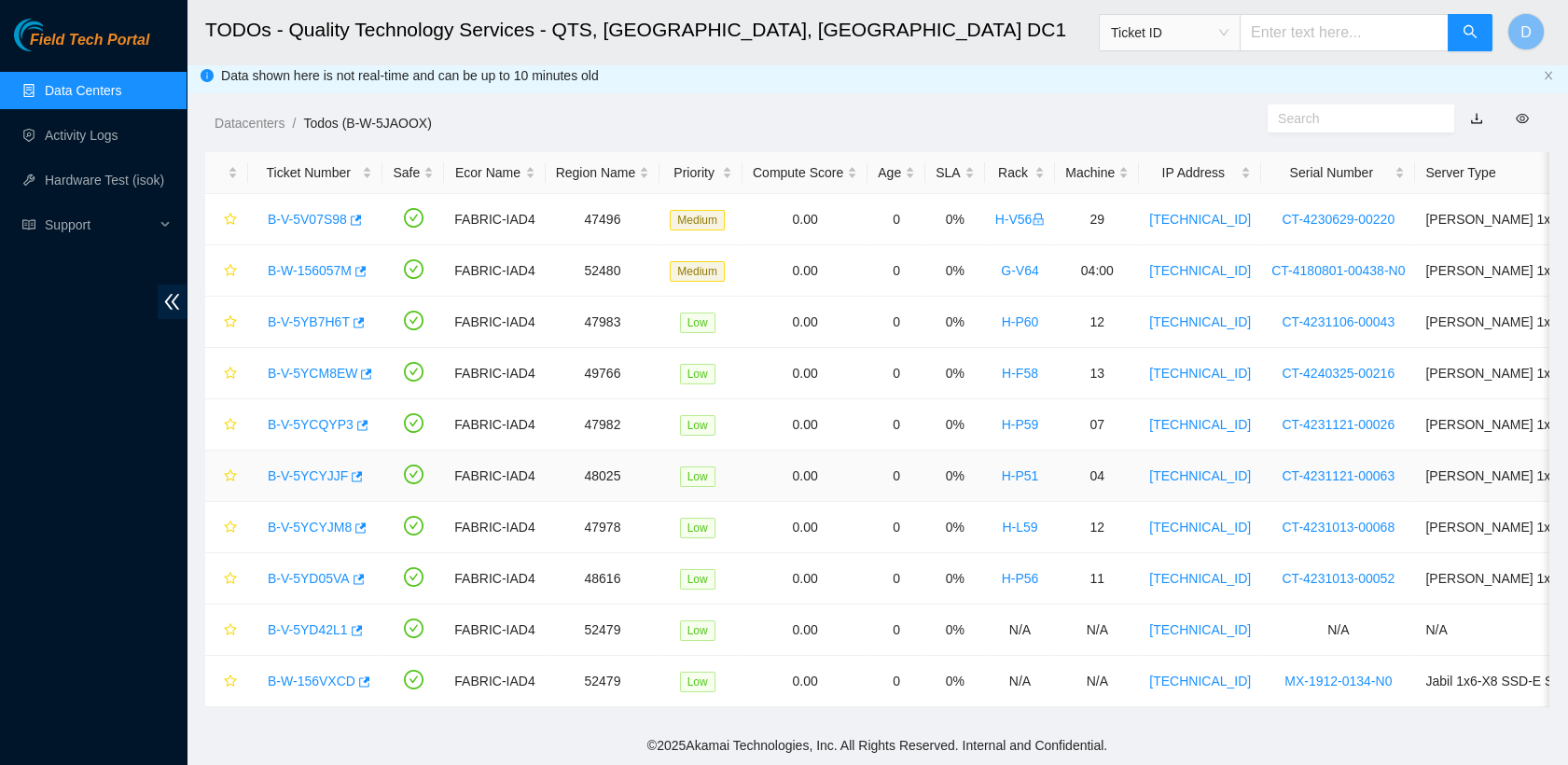
click at [294, 468] on link "B-V-5YCYJJF" at bounding box center [307, 475] width 80 height 15
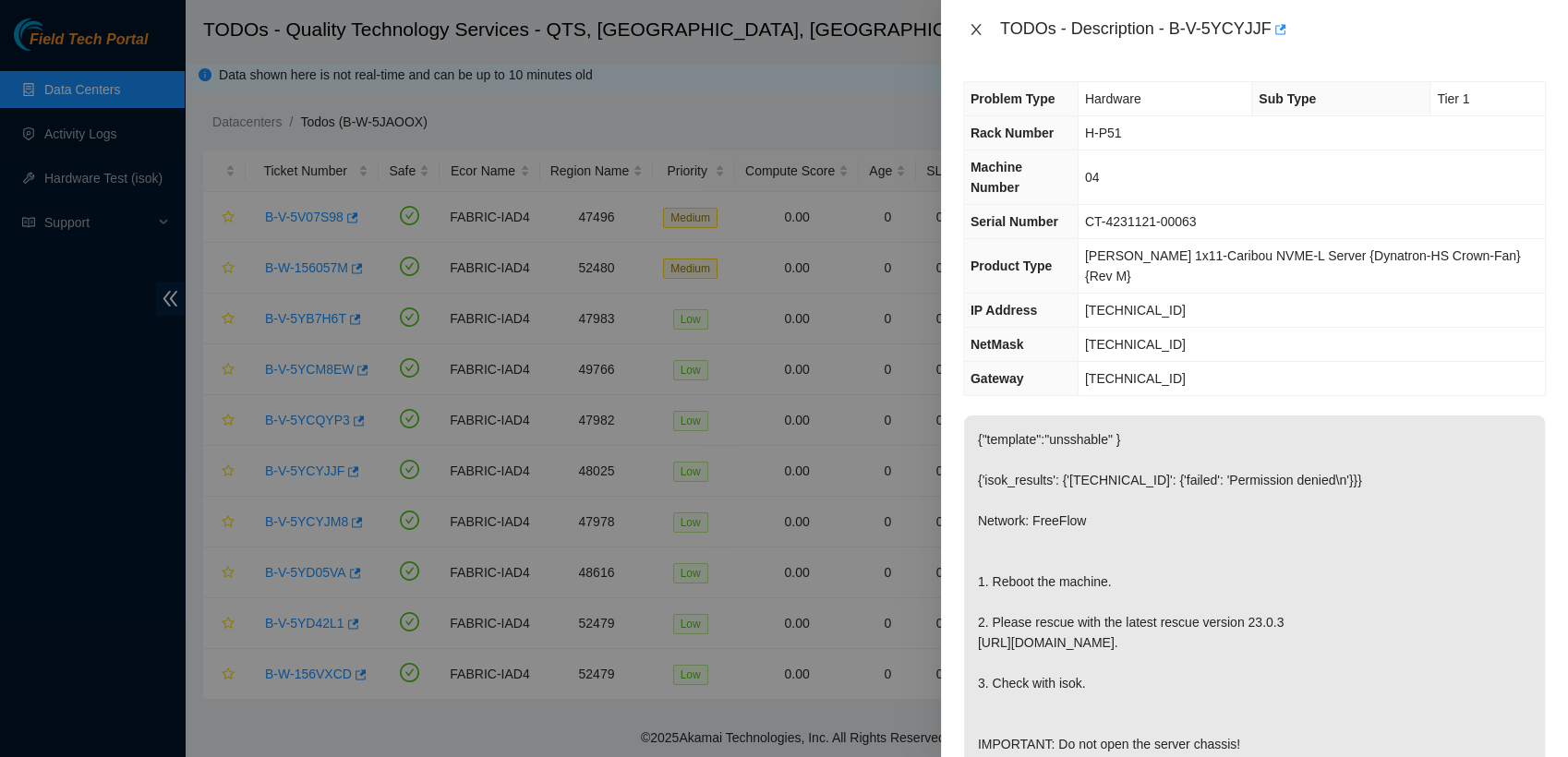
click at [973, 34] on icon "close" at bounding box center [975, 29] width 15 height 15
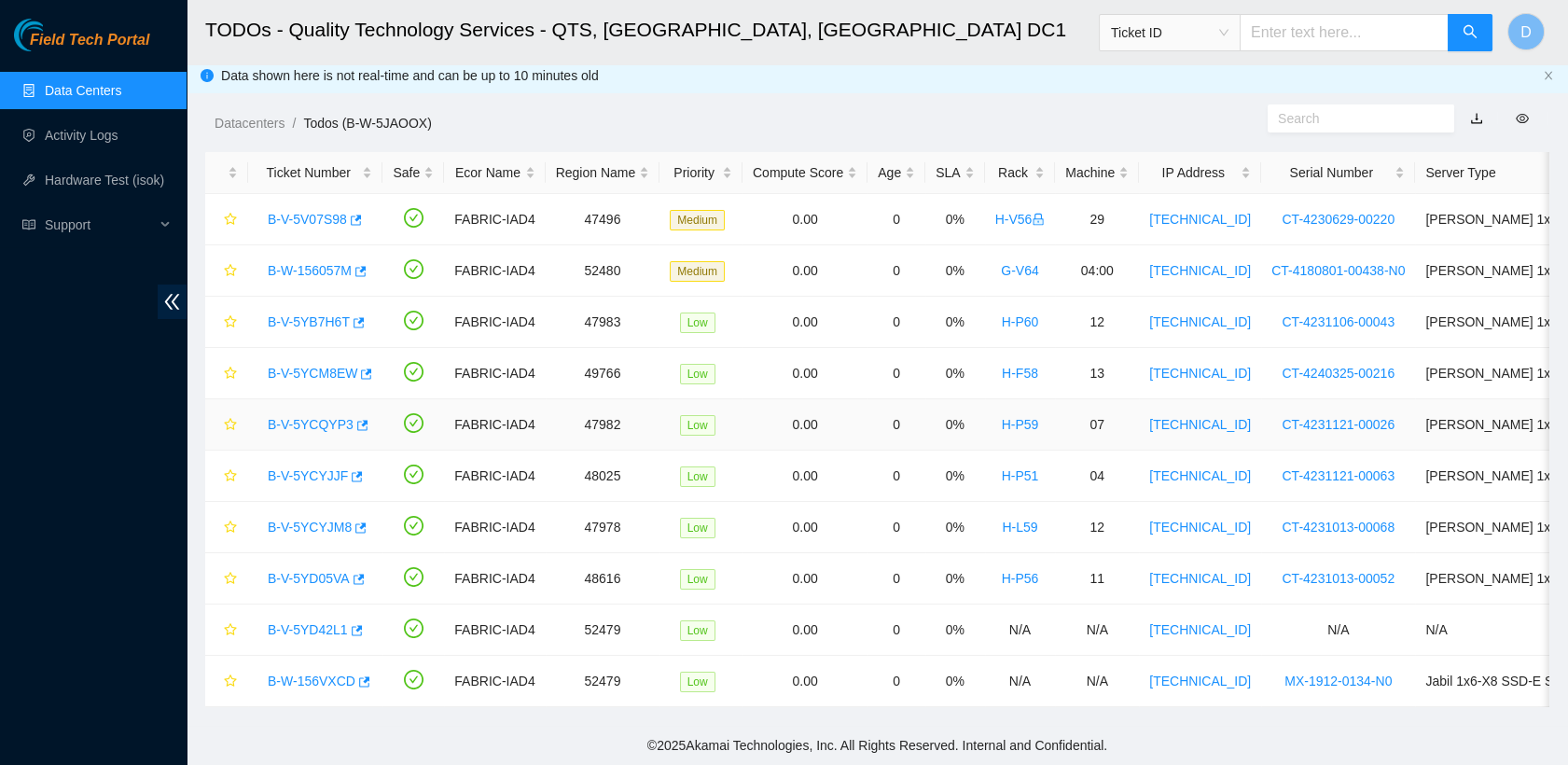
click at [313, 417] on link "B-V-5YCQYP3" at bounding box center [310, 423] width 86 height 15
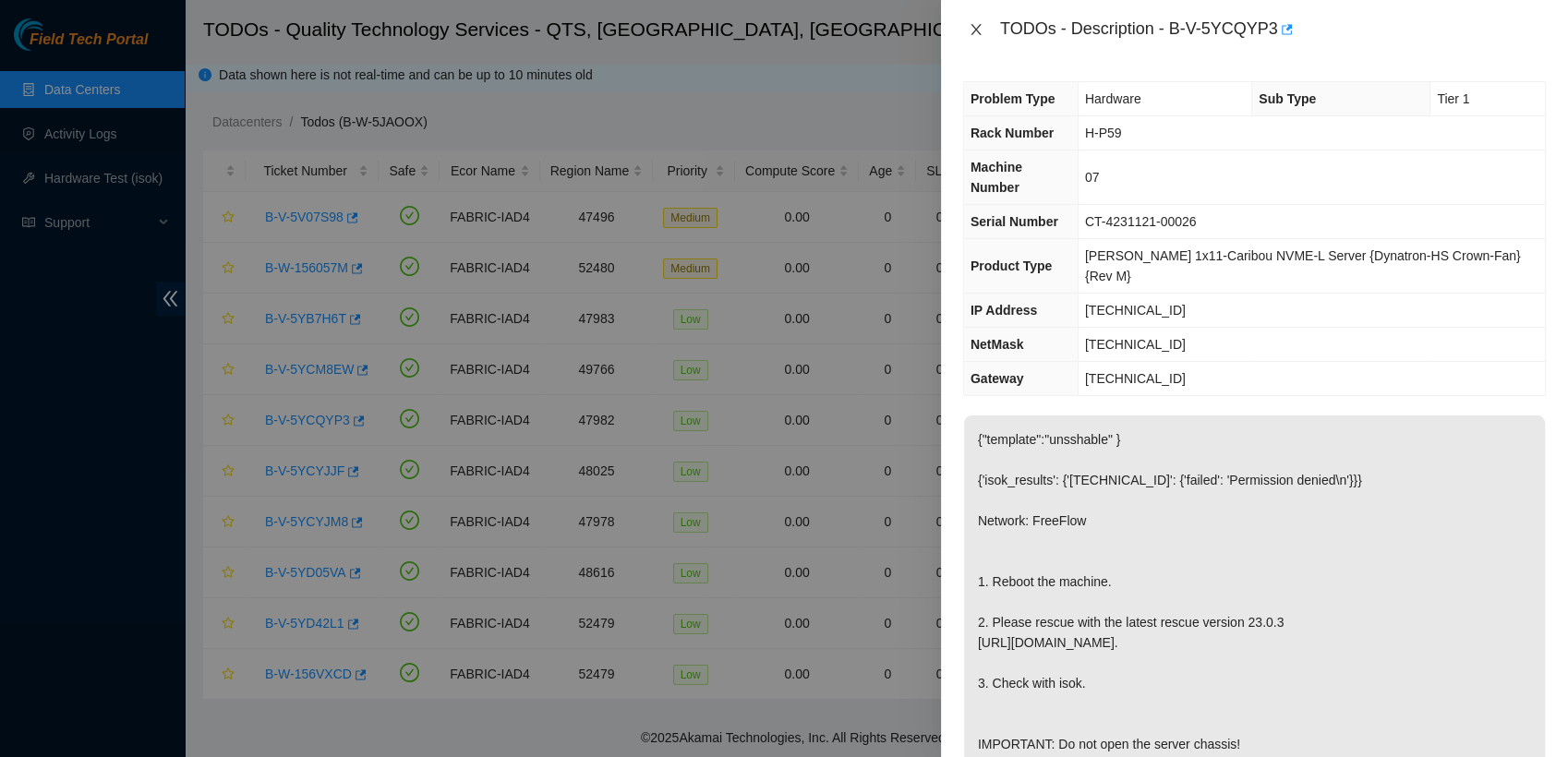
click at [969, 35] on icon "close" at bounding box center [975, 29] width 15 height 15
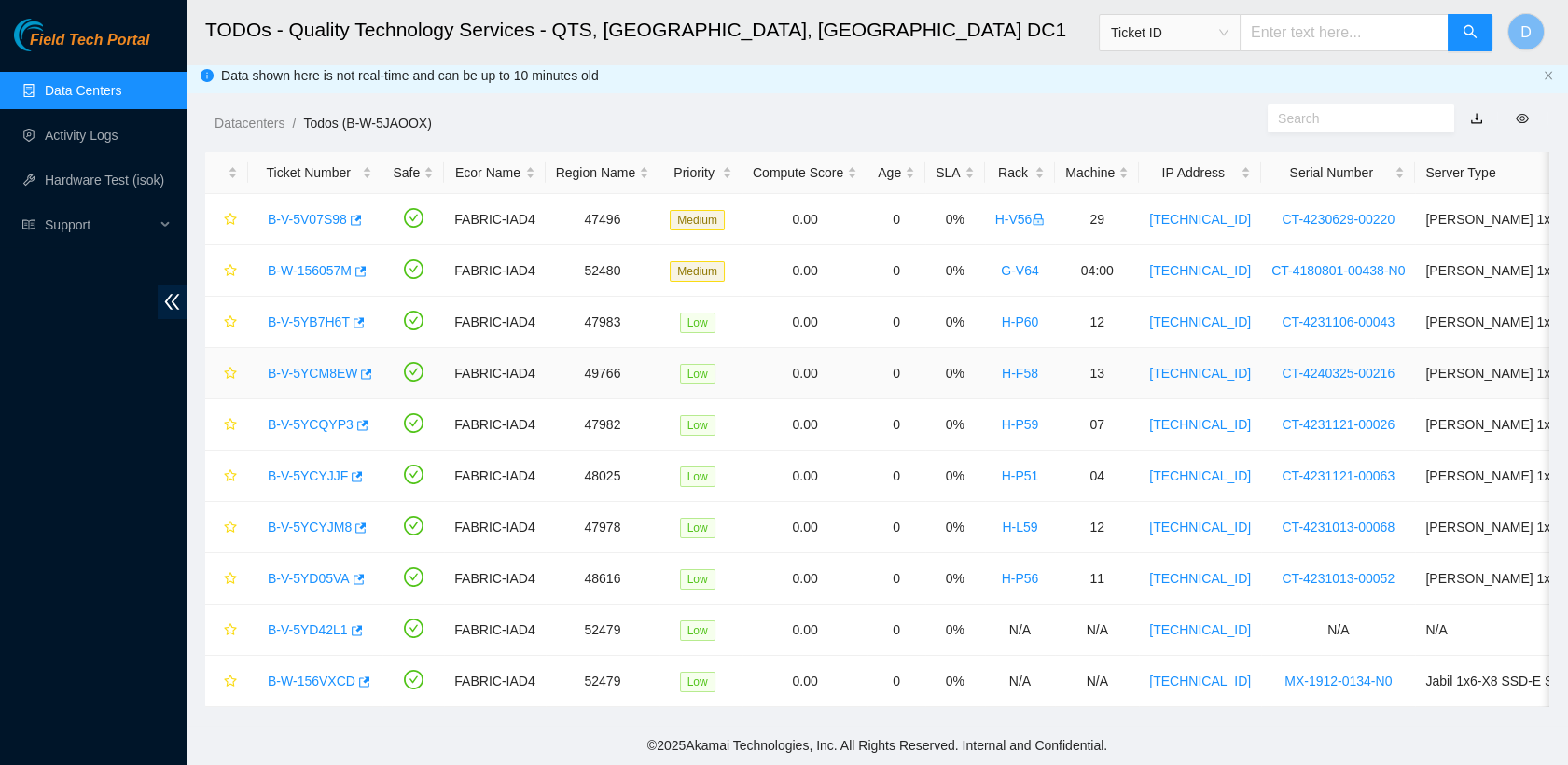
click at [314, 365] on link "B-V-5YCM8EW" at bounding box center [312, 372] width 90 height 15
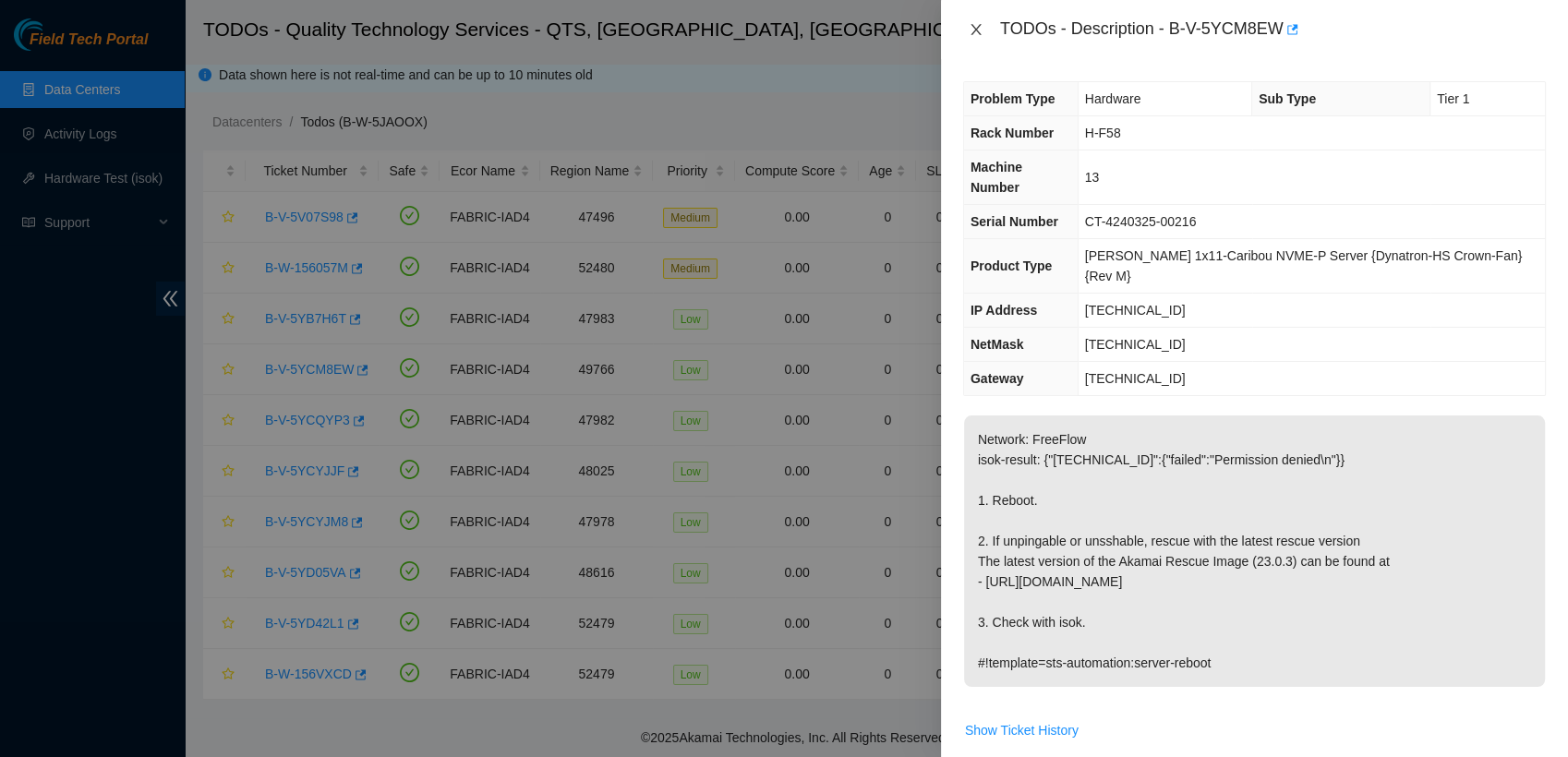
click at [966, 25] on button "Close" at bounding box center [976, 30] width 25 height 18
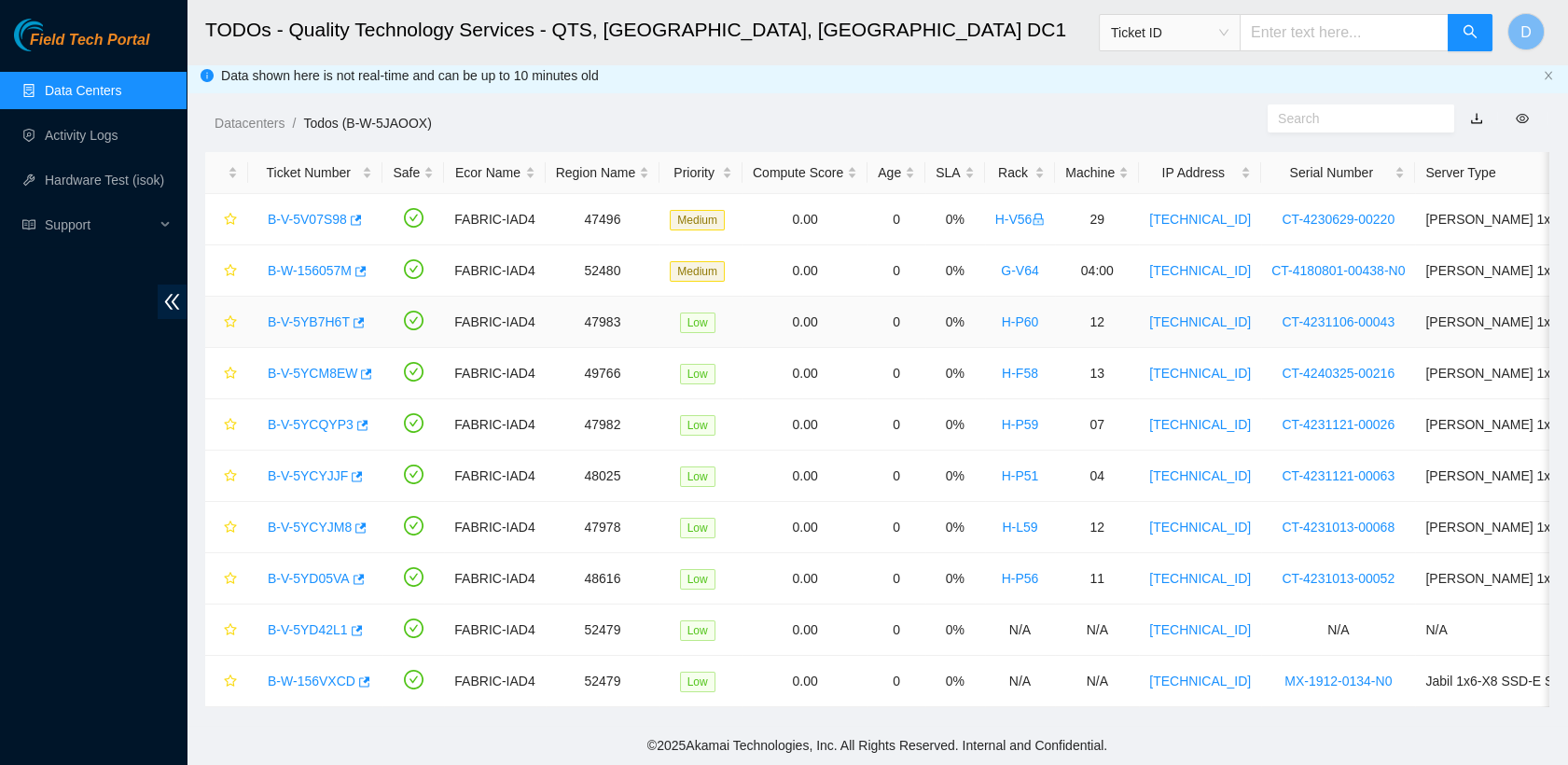
click at [314, 314] on link "B-V-5YB7H6T" at bounding box center [308, 321] width 82 height 15
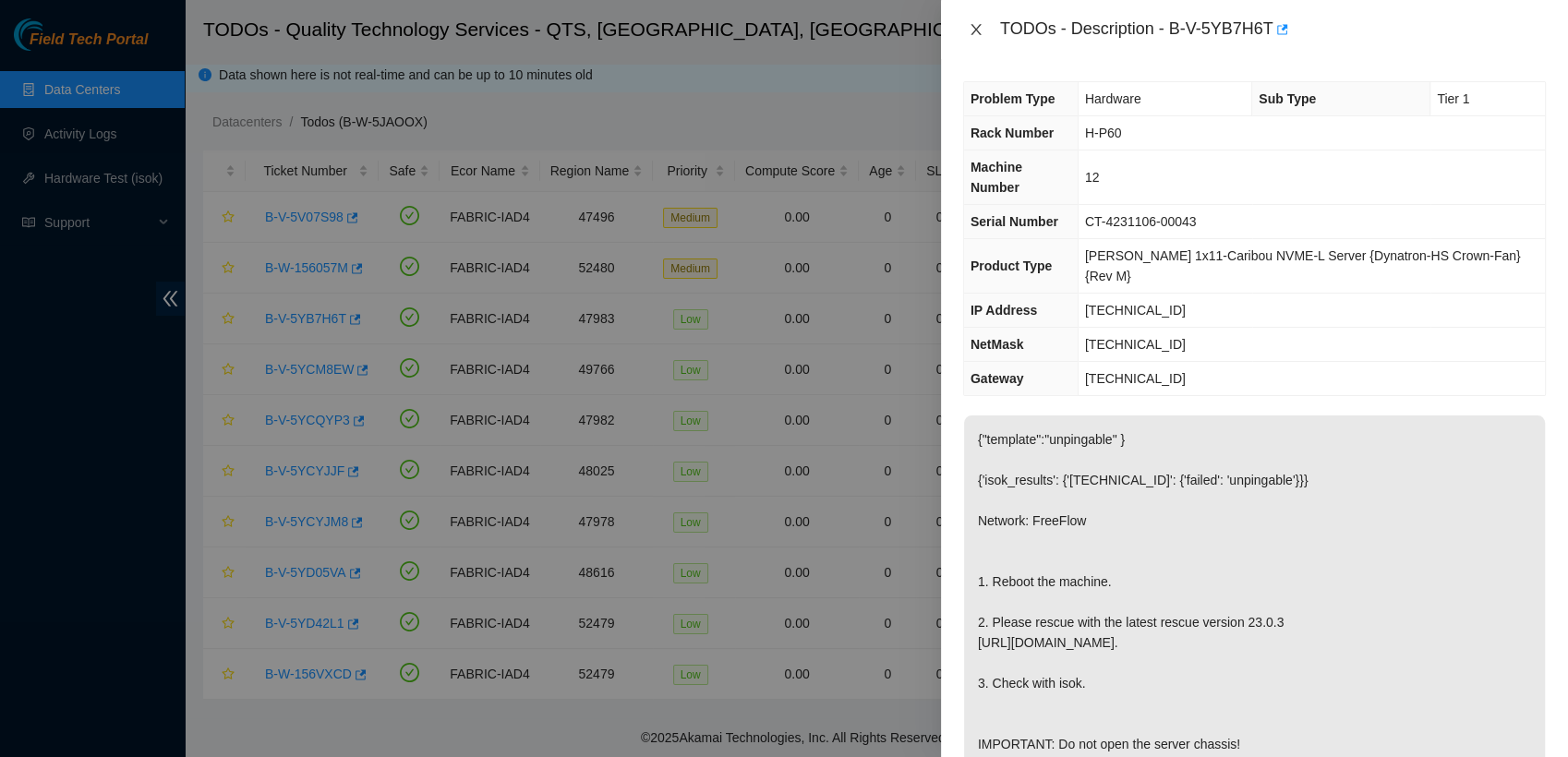
click at [975, 29] on icon "close" at bounding box center [975, 29] width 10 height 11
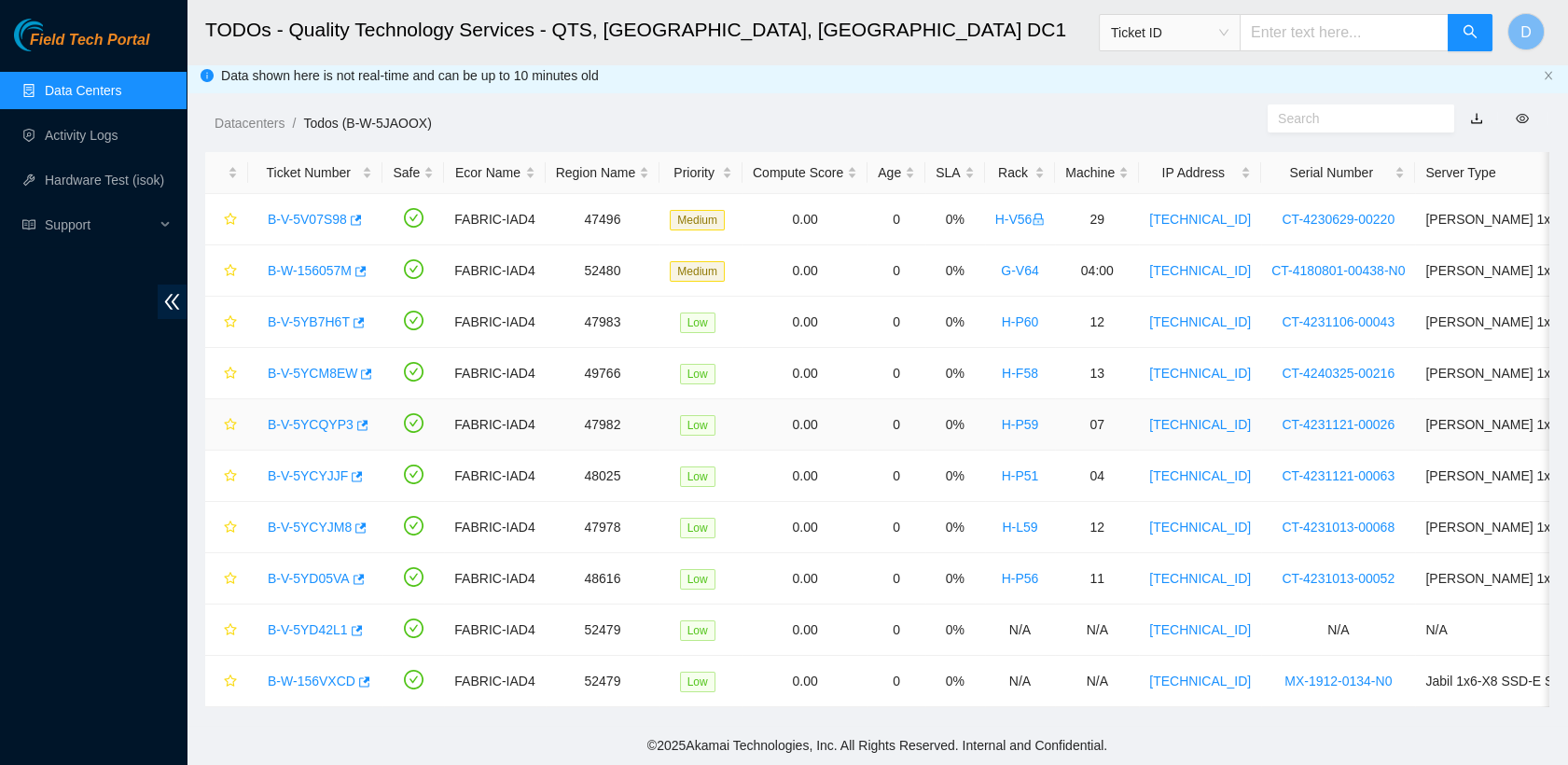
click at [310, 417] on link "B-V-5YCQYP3" at bounding box center [310, 423] width 86 height 15
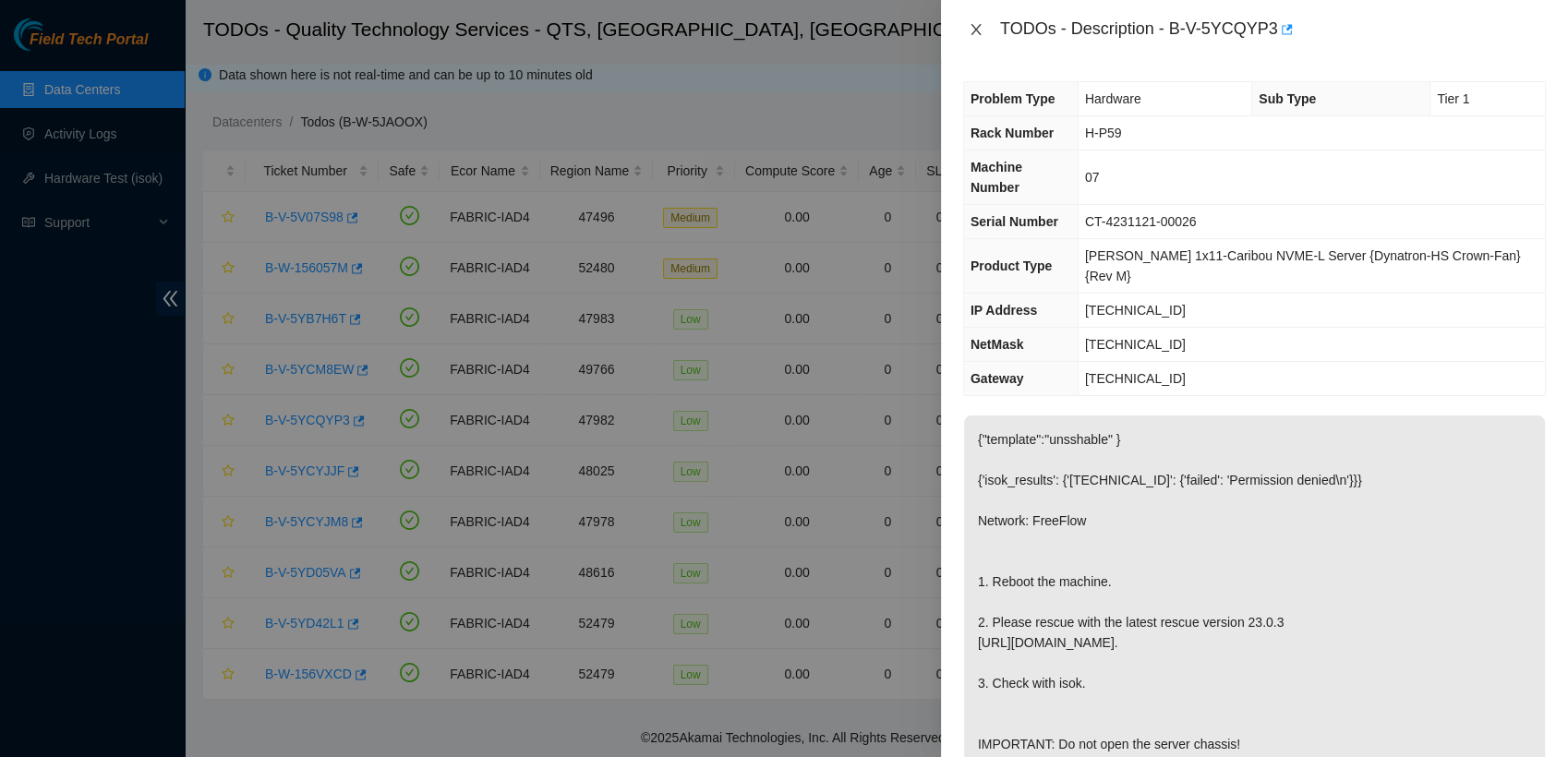
click at [973, 25] on icon "close" at bounding box center [975, 29] width 10 height 11
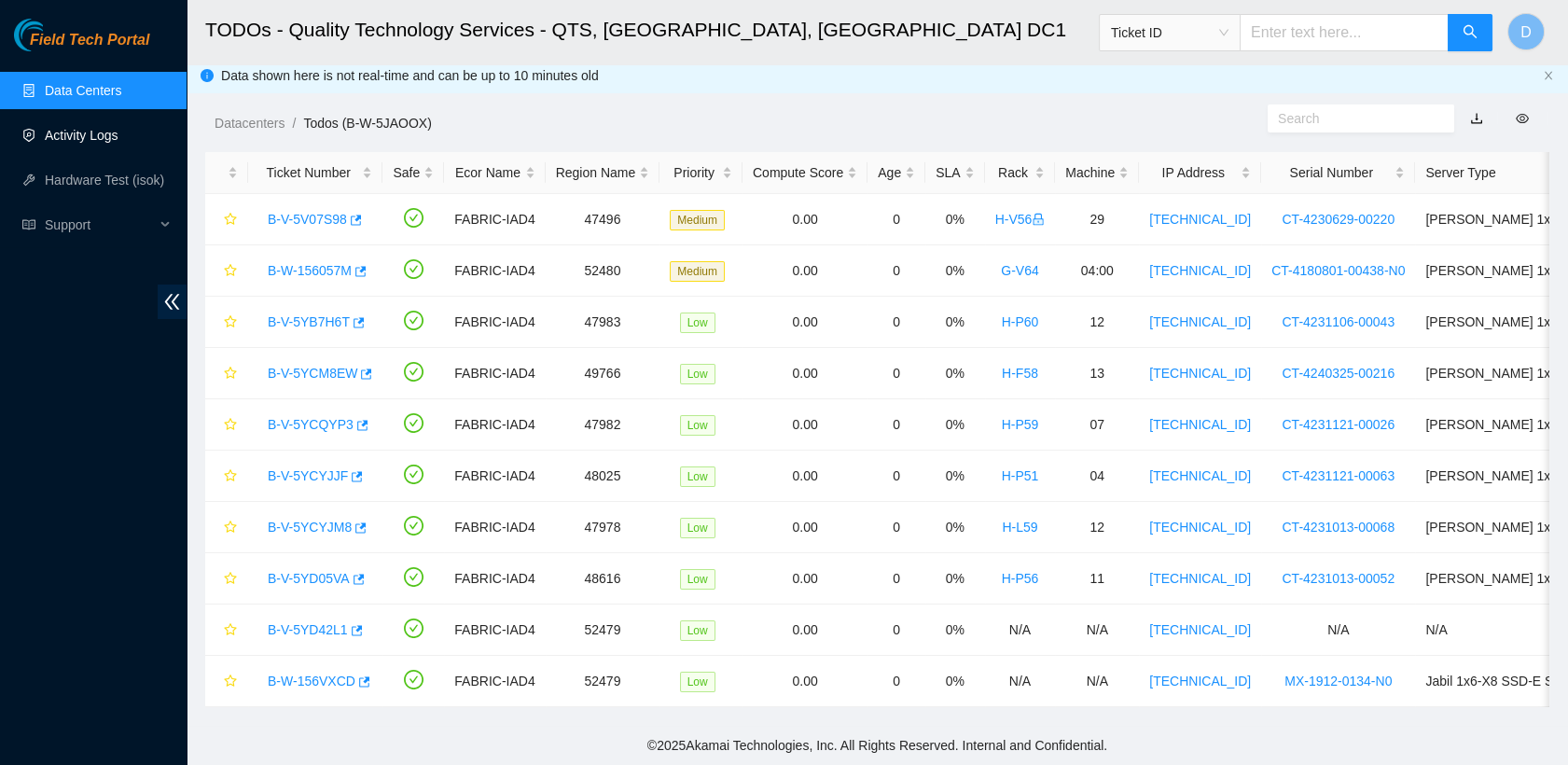
click at [110, 138] on link "Activity Logs" at bounding box center [81, 134] width 74 height 15
